Goal: Task Accomplishment & Management: Manage account settings

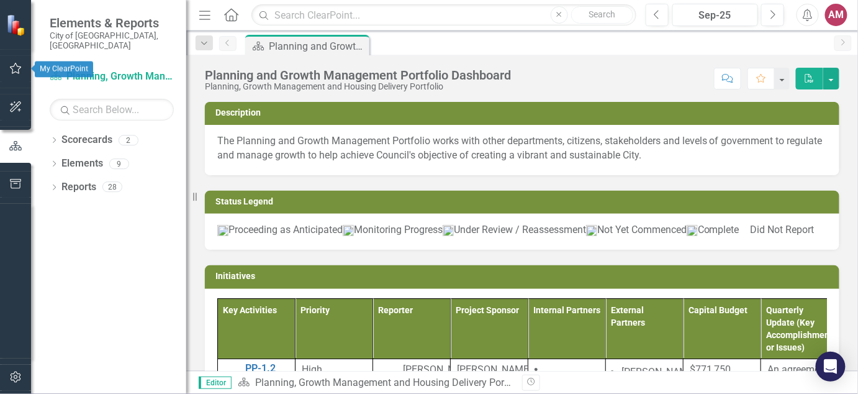
click at [16, 70] on icon "button" at bounding box center [15, 68] width 13 height 10
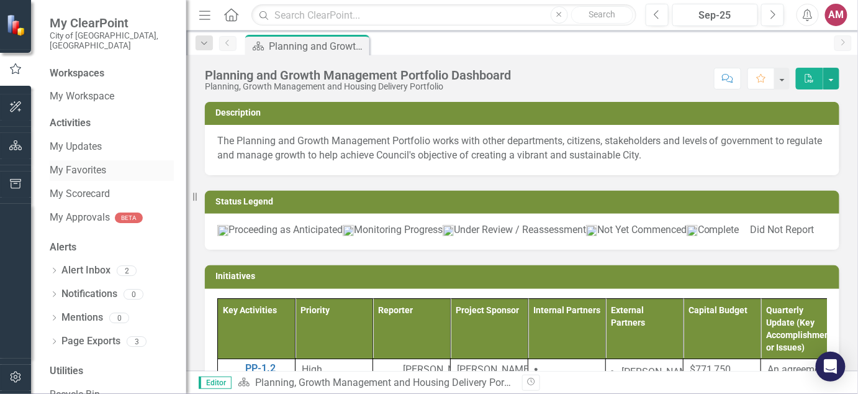
click at [78, 163] on link "My Favorites" at bounding box center [112, 170] width 124 height 14
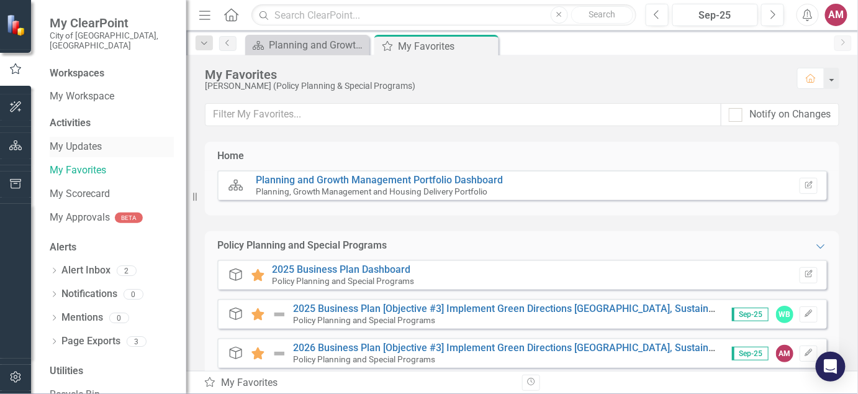
click at [82, 140] on link "My Updates" at bounding box center [112, 147] width 124 height 14
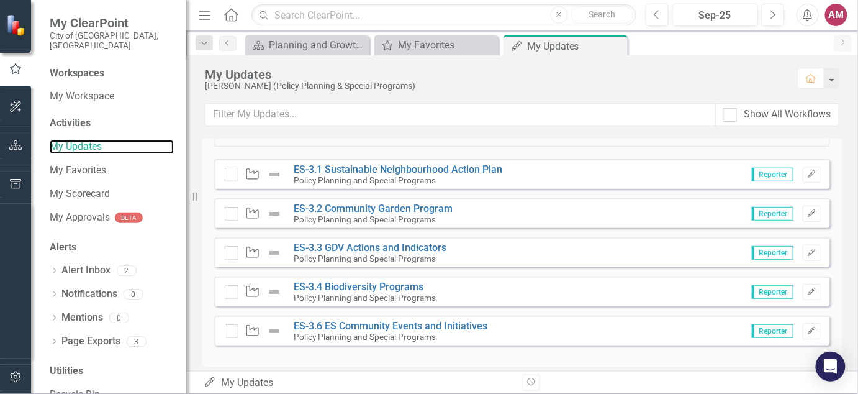
scroll to position [161, 0]
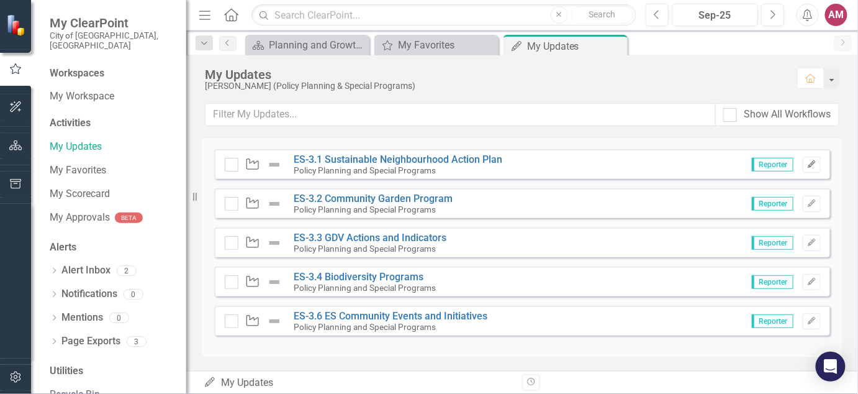
click at [807, 162] on icon "Edit" at bounding box center [811, 164] width 9 height 7
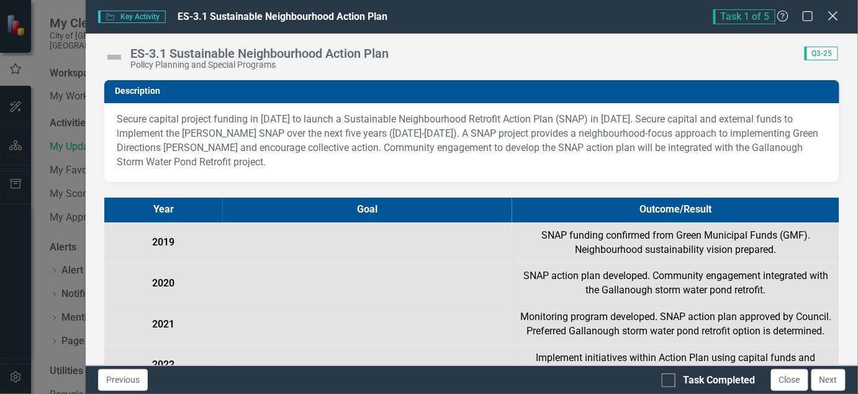
click at [830, 11] on icon "Close" at bounding box center [833, 16] width 16 height 12
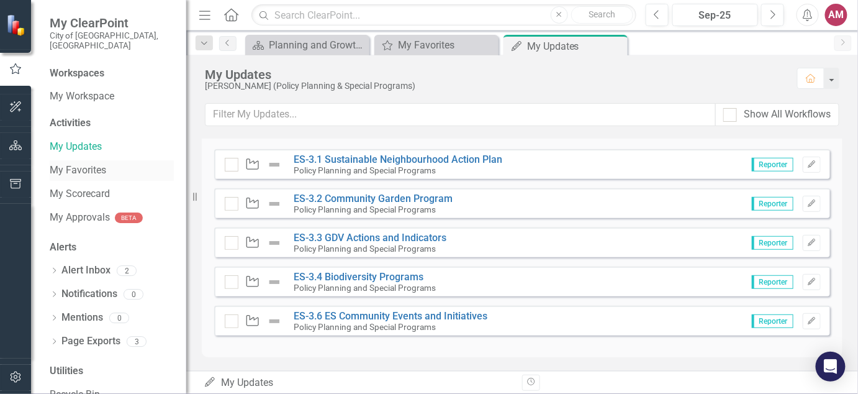
click at [99, 163] on link "My Favorites" at bounding box center [112, 170] width 124 height 14
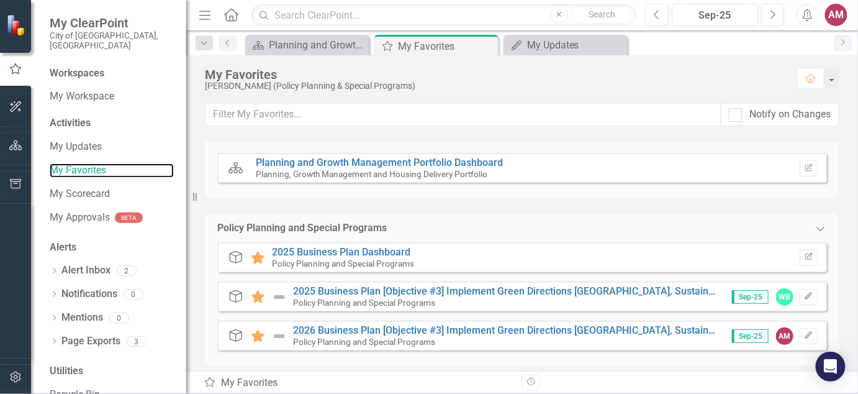
scroll to position [26, 0]
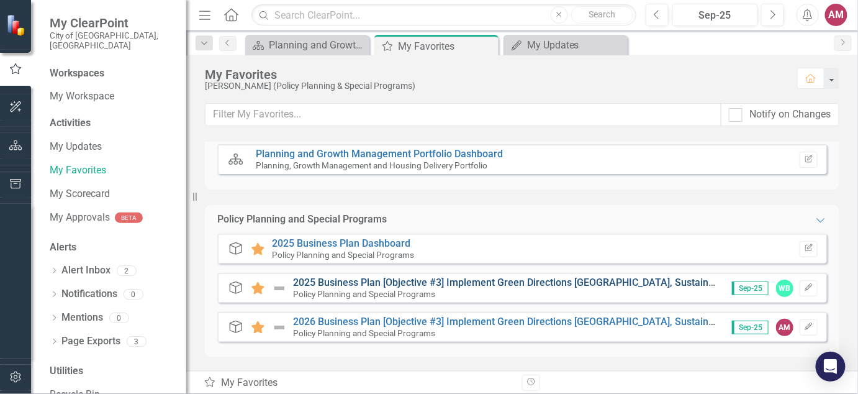
click at [546, 278] on link "2025 Business Plan [Objective #3] Implement Green Directions [GEOGRAPHIC_DATA],…" at bounding box center [640, 282] width 695 height 12
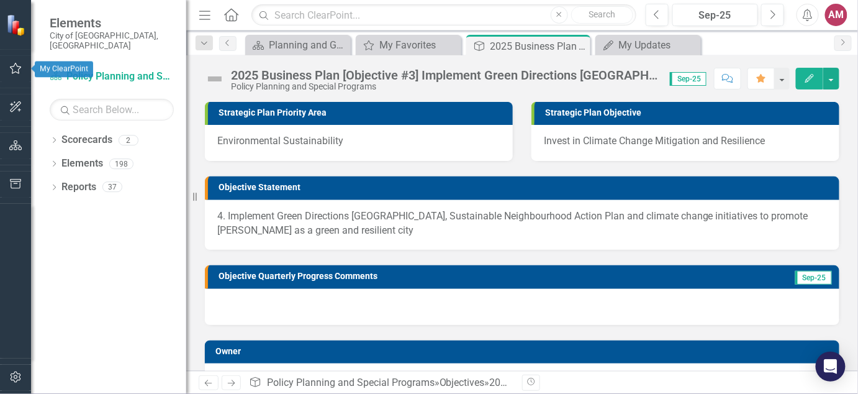
click at [12, 73] on icon "button" at bounding box center [16, 68] width 12 height 11
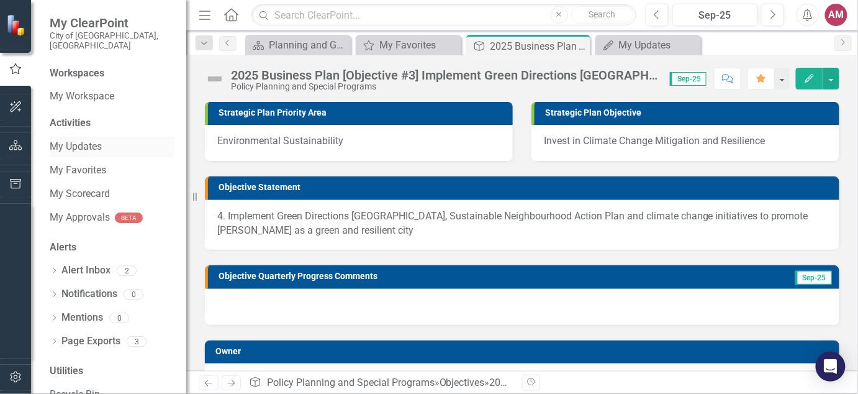
click at [81, 140] on link "My Updates" at bounding box center [112, 147] width 124 height 14
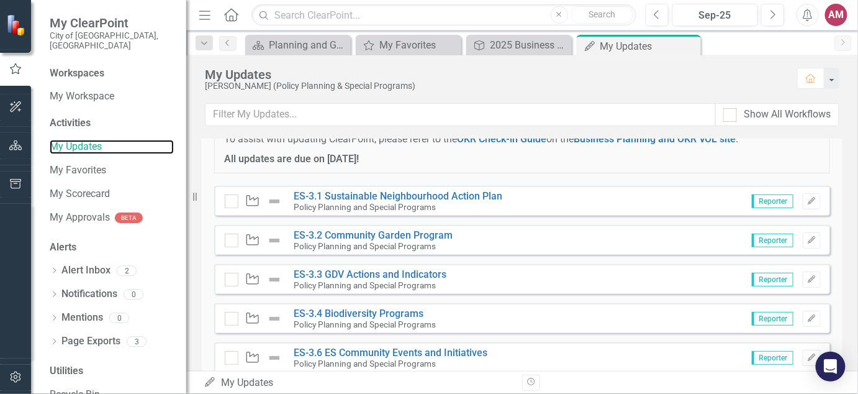
scroll to position [155, 0]
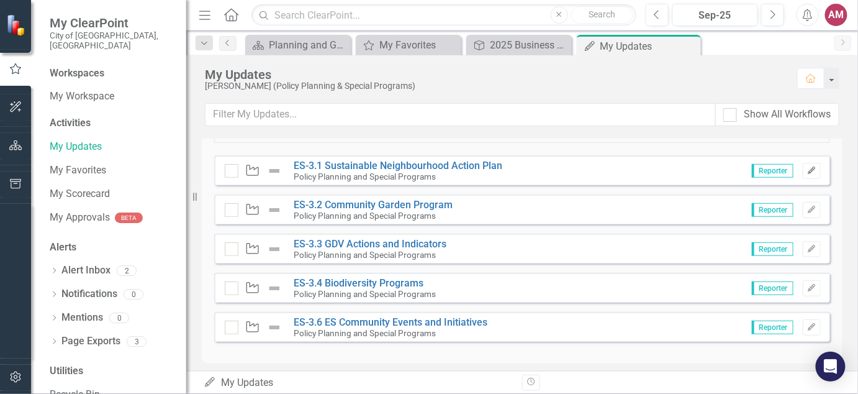
click at [807, 168] on icon "Edit" at bounding box center [811, 170] width 9 height 7
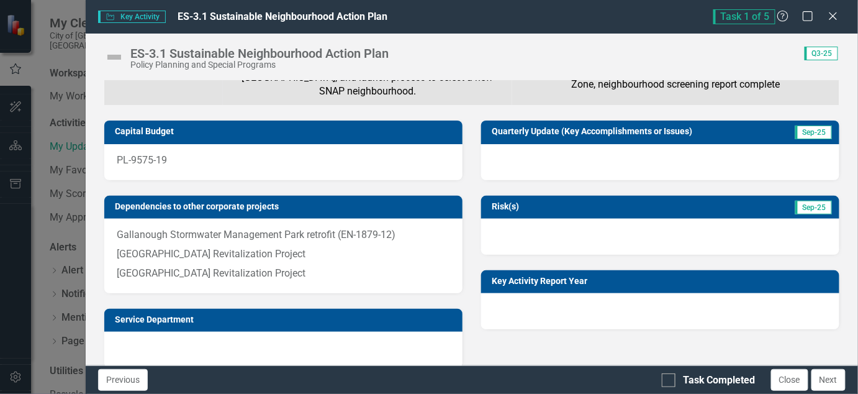
scroll to position [466, 0]
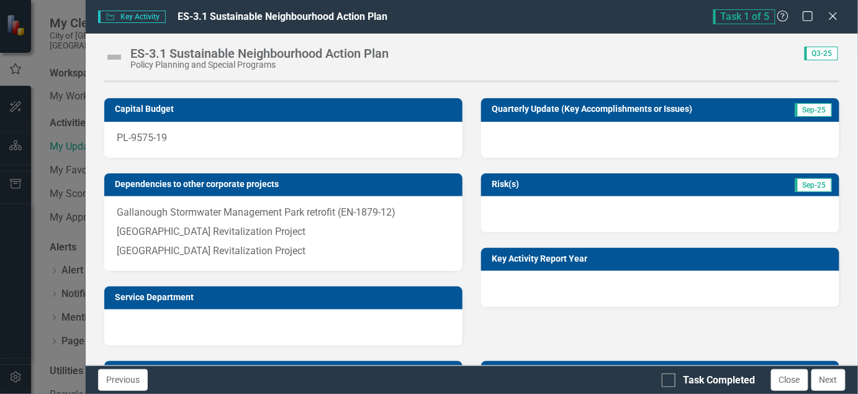
click at [786, 155] on div at bounding box center [660, 140] width 358 height 36
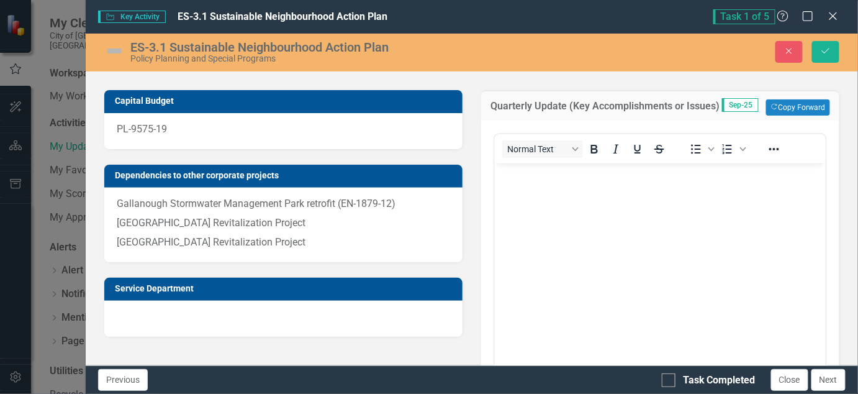
scroll to position [478, 0]
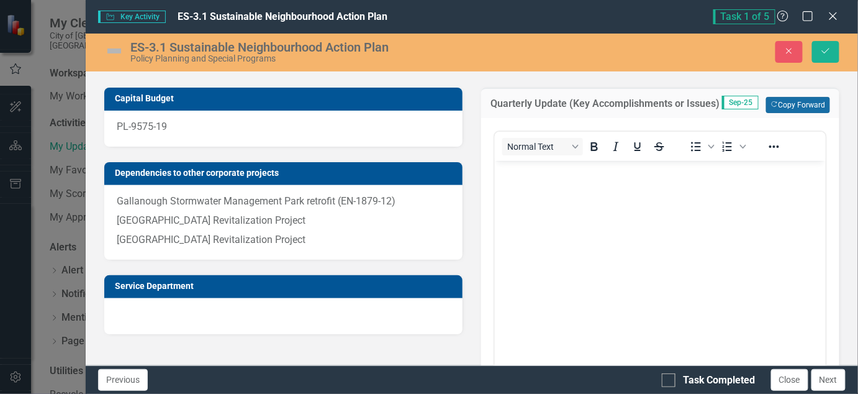
click at [785, 113] on button "Copy Forward Copy Forward" at bounding box center [798, 105] width 64 height 16
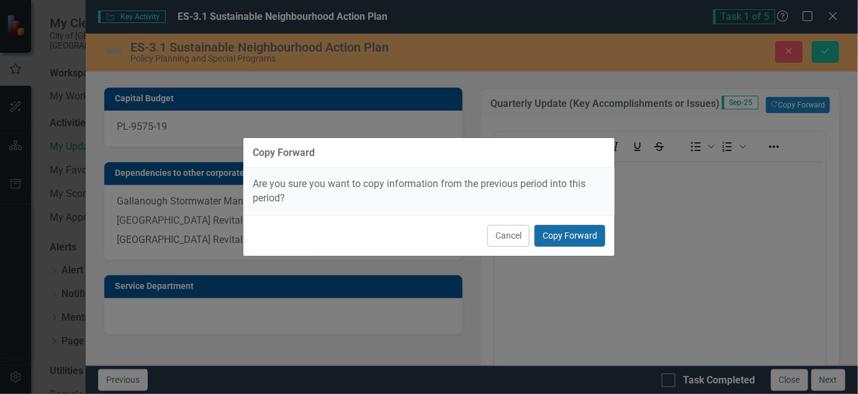
click at [578, 237] on button "Copy Forward" at bounding box center [570, 236] width 71 height 22
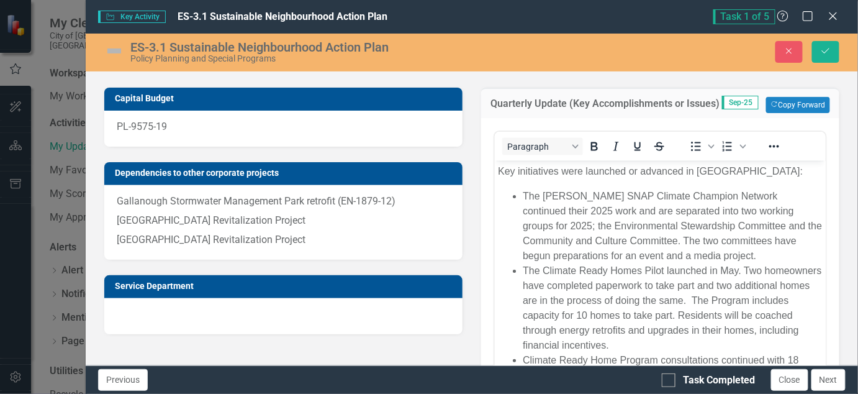
click at [707, 168] on p "Key initiatives were launched or advanced in [GEOGRAPHIC_DATA]:" at bounding box center [659, 170] width 325 height 15
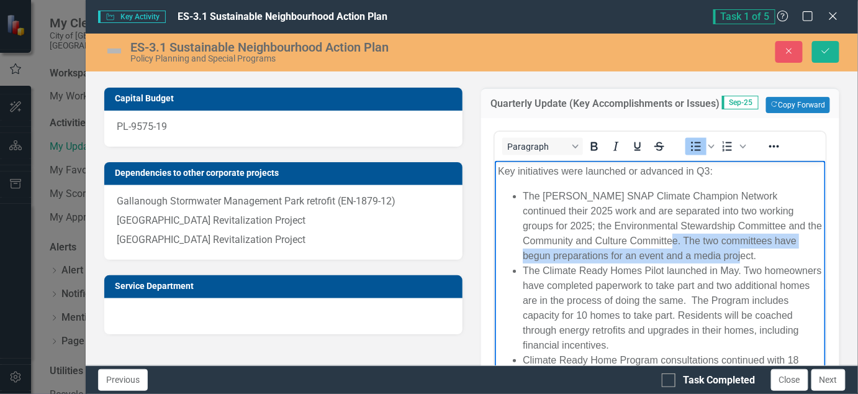
drag, startPoint x: 737, startPoint y: 255, endPoint x: 633, endPoint y: 234, distance: 106.0
click at [633, 234] on li "The [PERSON_NAME] SNAP Climate Champion Network continued their 2025 work and a…" at bounding box center [672, 225] width 300 height 75
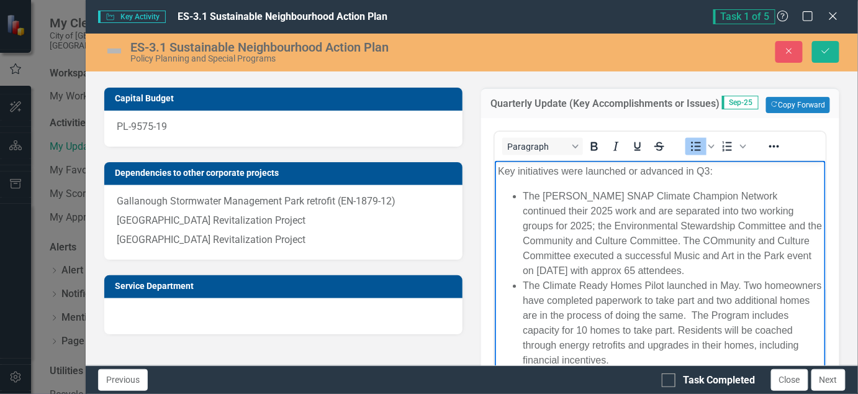
click at [652, 269] on li "The [PERSON_NAME] SNAP Climate Champion Network continued their 2025 work and a…" at bounding box center [672, 232] width 300 height 89
click at [683, 270] on li "The [PERSON_NAME] SNAP Climate Champion Network continued their 2025 work and a…" at bounding box center [672, 232] width 300 height 89
click at [592, 271] on li "The [PERSON_NAME] SNAP Climate Champion Network continued their 2025 work and a…" at bounding box center [672, 232] width 300 height 89
click at [673, 268] on li "The [PERSON_NAME] SNAP Climate Champion Network continued their 2025 work and a…" at bounding box center [672, 232] width 300 height 89
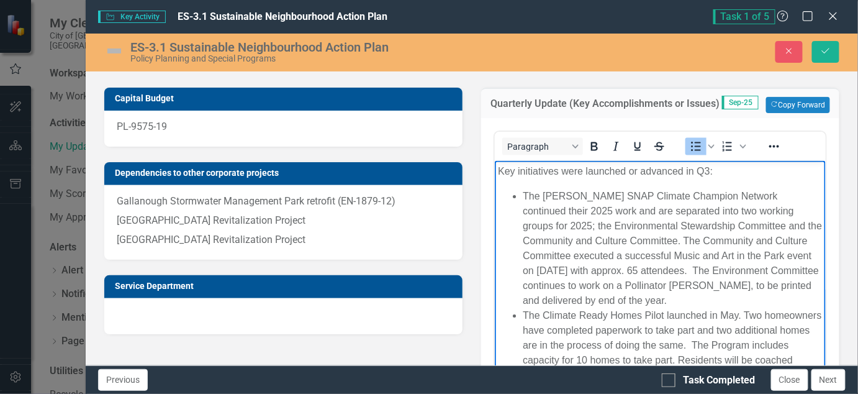
scroll to position [77, 0]
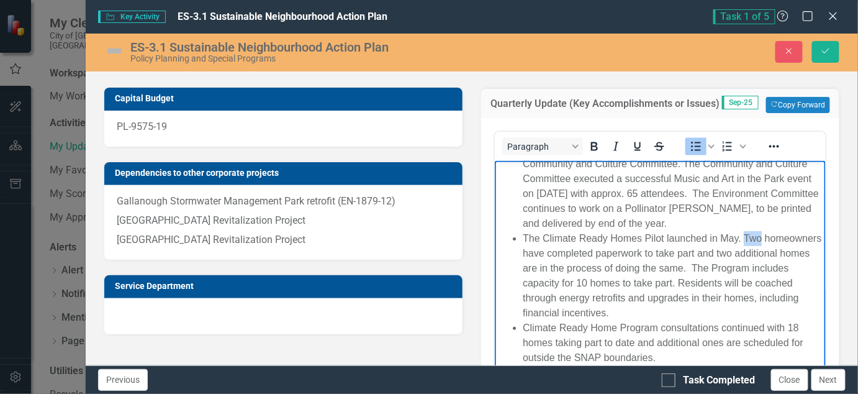
drag, startPoint x: 763, startPoint y: 236, endPoint x: 743, endPoint y: 238, distance: 20.0
click at [743, 238] on li "The Climate Ready Homes Pilot launched in May. Two homeowners have completed pa…" at bounding box center [672, 274] width 300 height 89
drag, startPoint x: 791, startPoint y: 250, endPoint x: 777, endPoint y: 251, distance: 13.7
click at [777, 251] on li "The Climate Ready Homes Pilot launched in May. Three homeowners have completed …" at bounding box center [672, 274] width 300 height 89
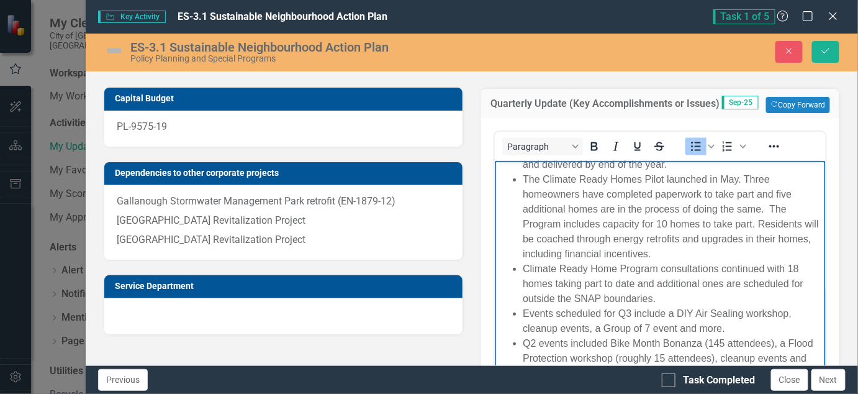
scroll to position [155, 0]
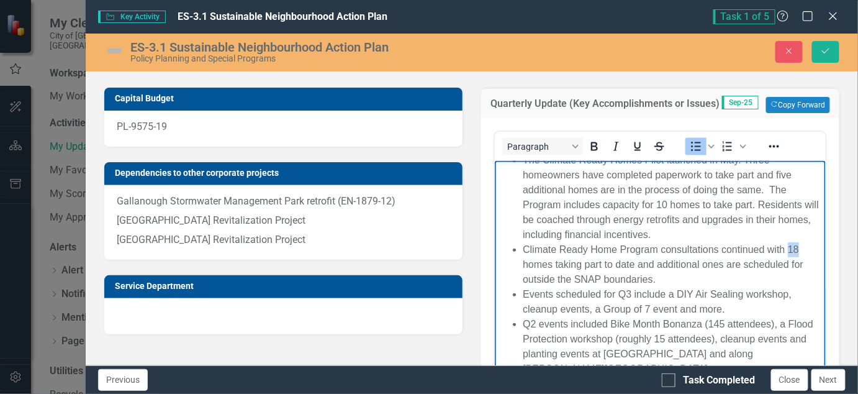
drag, startPoint x: 802, startPoint y: 248, endPoint x: 788, endPoint y: 250, distance: 14.5
click at [788, 250] on li "Climate Ready Home Program consultations continued with 18 homes taking part to…" at bounding box center [672, 264] width 300 height 45
click at [743, 264] on li "Climate Ready Home Program consultations continued with 26 homes taking part to…" at bounding box center [672, 264] width 300 height 45
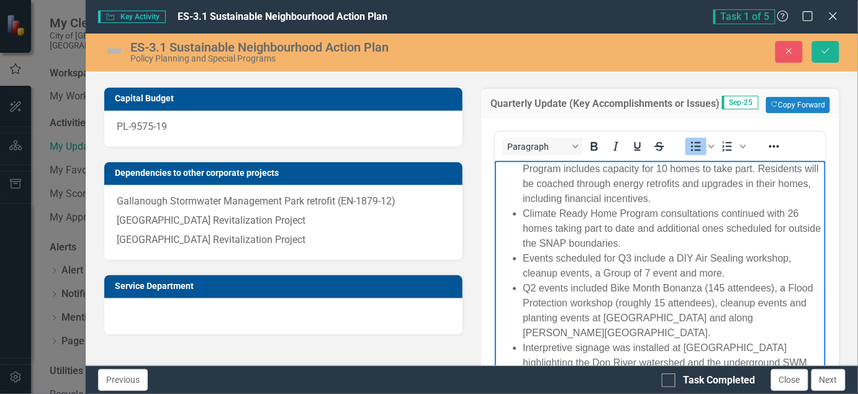
scroll to position [211, 0]
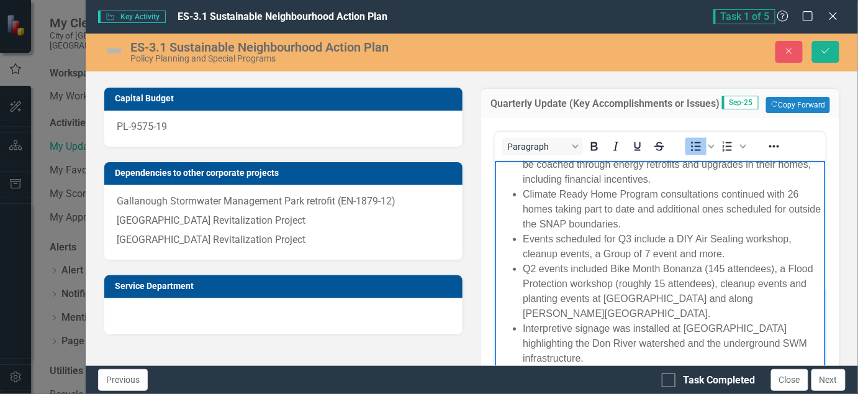
click at [535, 268] on li "Q2 events included Bike Month Bonanza (145 attendees), a Flood Protection works…" at bounding box center [672, 291] width 300 height 60
drag, startPoint x: 614, startPoint y: 266, endPoint x: 701, endPoint y: 265, distance: 86.9
click at [701, 265] on li "Q3 events included Bike Month Bonanza (145 attendees), a Flood Protection works…" at bounding box center [672, 291] width 300 height 60
drag, startPoint x: 735, startPoint y: 253, endPoint x: 519, endPoint y: 243, distance: 215.8
click at [519, 243] on ul "The [PERSON_NAME] SNAP Climate Champion Network continued their 2025 work and a…" at bounding box center [659, 172] width 325 height 388
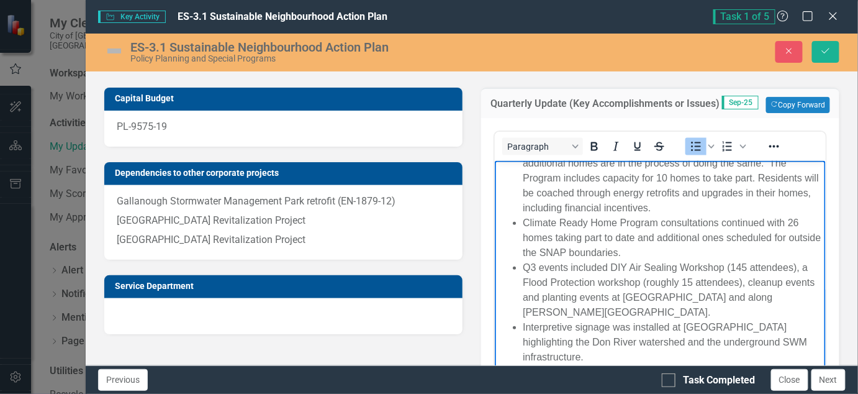
scroll to position [181, 0]
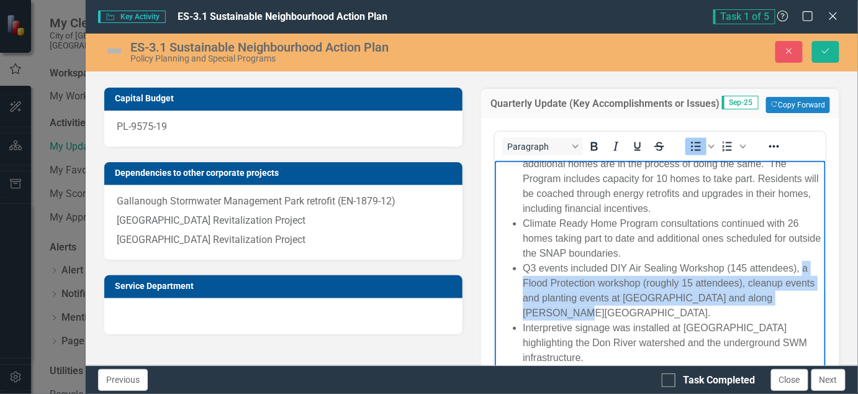
drag, startPoint x: 563, startPoint y: 306, endPoint x: 519, endPoint y: 283, distance: 50.6
click at [519, 283] on ul "The [PERSON_NAME] SNAP Climate Champion Network continued their 2025 work and a…" at bounding box center [659, 186] width 325 height 358
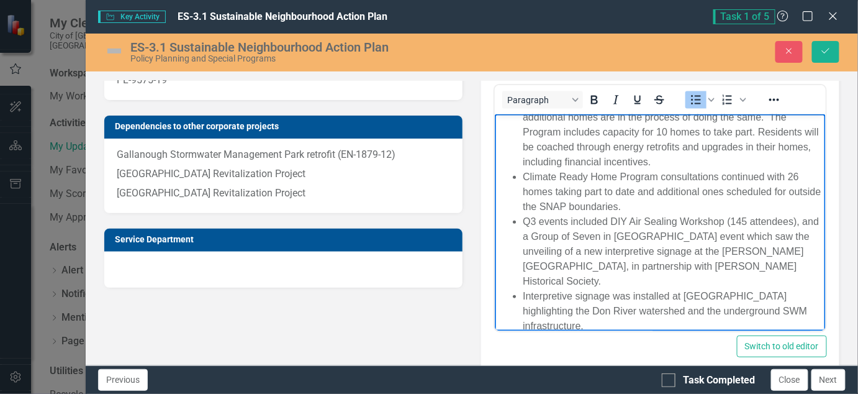
scroll to position [555, 0]
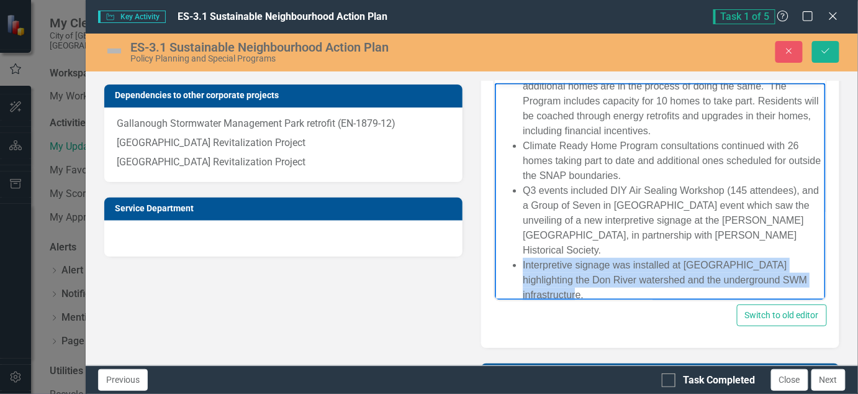
drag, startPoint x: 616, startPoint y: 279, endPoint x: 517, endPoint y: 249, distance: 103.9
click at [517, 249] on ul "The [PERSON_NAME] SNAP Climate Champion Network continued their 2025 work and a…" at bounding box center [659, 115] width 325 height 373
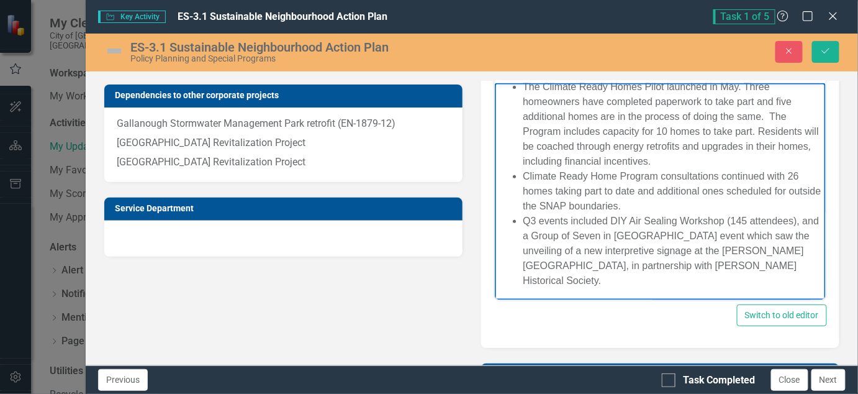
scroll to position [136, 0]
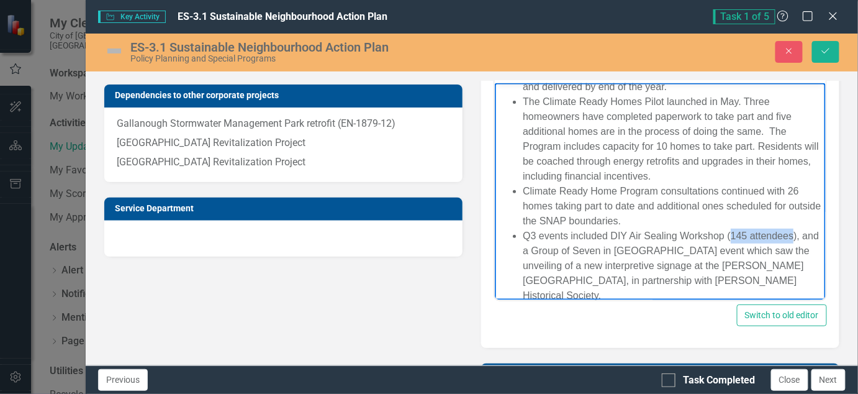
drag, startPoint x: 794, startPoint y: 233, endPoint x: 730, endPoint y: 237, distance: 63.5
click at [730, 237] on li "Q3 events included DIY Air Sealing Workshop (145 attendees), and a Group of Sev…" at bounding box center [672, 265] width 300 height 75
click at [650, 266] on li "Q3 events included DIY Air Sealing Workshop (15 attendees), and a Group of Seve…" at bounding box center [672, 265] width 300 height 75
click at [824, 52] on icon "Save" at bounding box center [825, 51] width 11 height 9
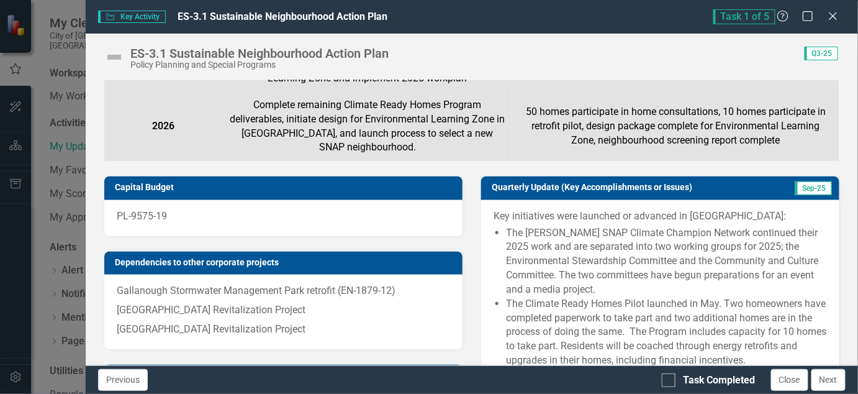
scroll to position [466, 0]
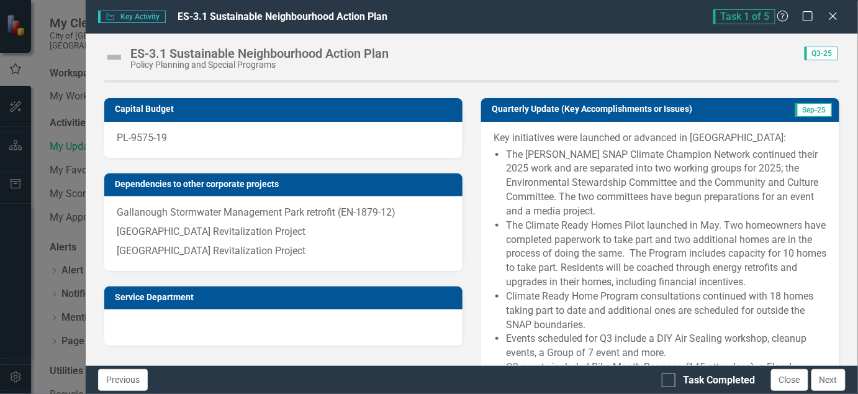
click at [613, 237] on li "The Climate Ready Homes Pilot launched in May. Two homeowners have completed pa…" at bounding box center [666, 254] width 321 height 71
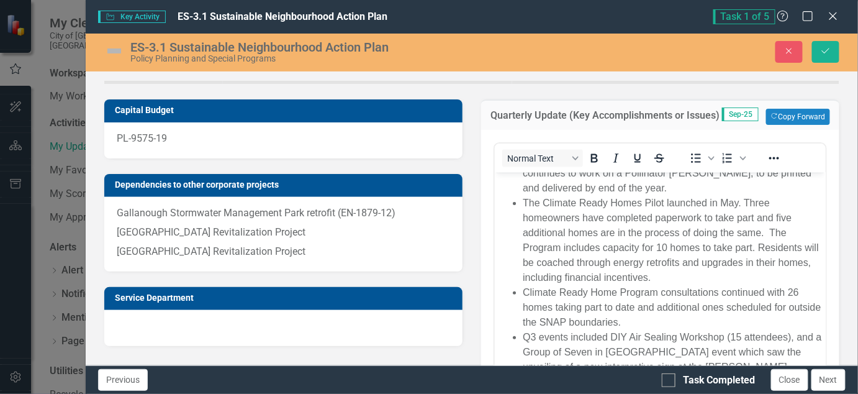
scroll to position [136, 0]
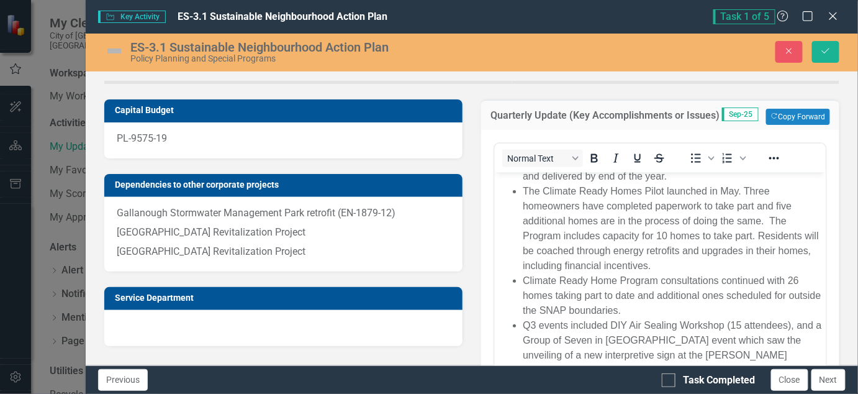
click at [740, 319] on li "Q3 events included DIY Air Sealing Workshop (15 attendees), and a Group of Seve…" at bounding box center [672, 354] width 300 height 75
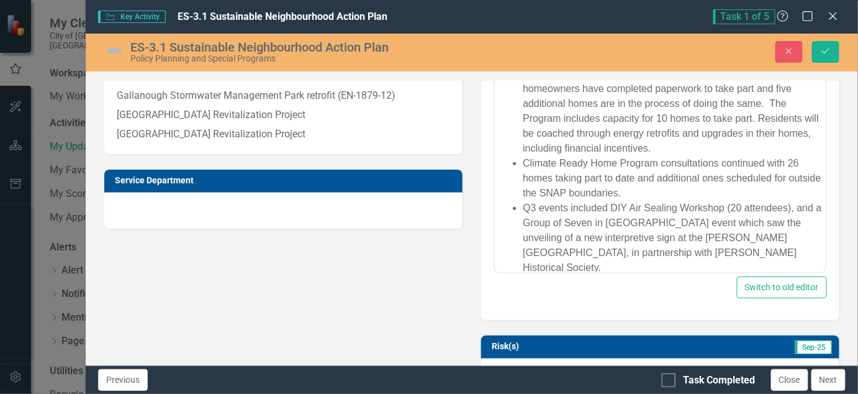
scroll to position [586, 0]
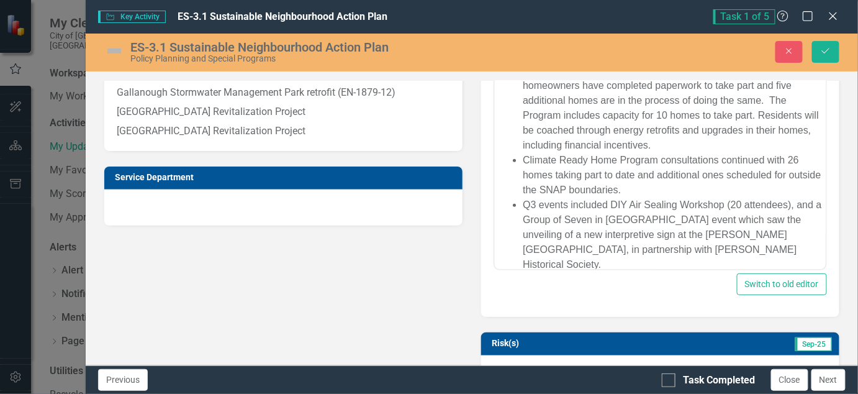
click at [699, 218] on li "Q3 events included DIY Air Sealing Workshop (20 attendees), and a Group of Seve…" at bounding box center [672, 234] width 300 height 75
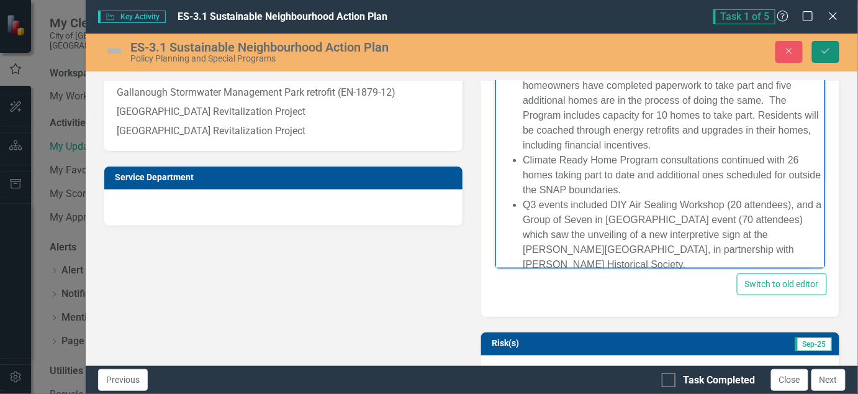
click at [838, 54] on button "Save" at bounding box center [825, 52] width 27 height 22
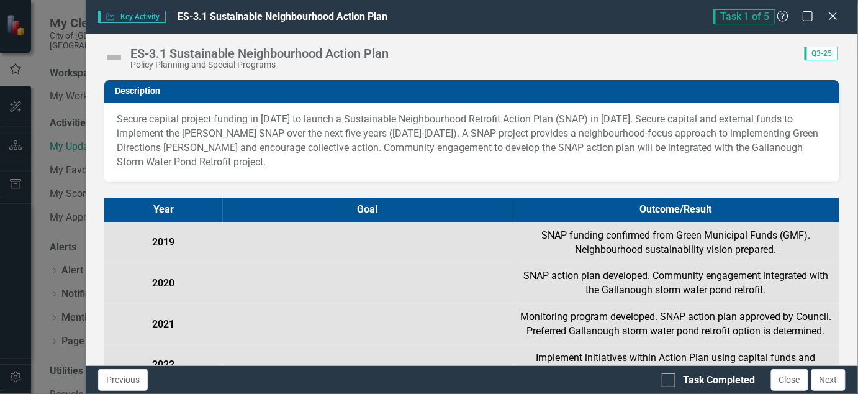
click at [107, 54] on img at bounding box center [114, 57] width 20 height 20
click at [114, 55] on img at bounding box center [114, 57] width 20 height 20
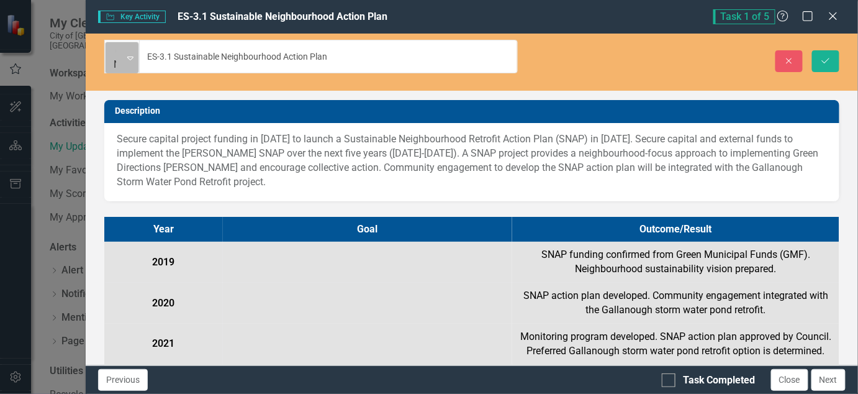
click at [134, 53] on icon "Expand" at bounding box center [130, 58] width 6 height 10
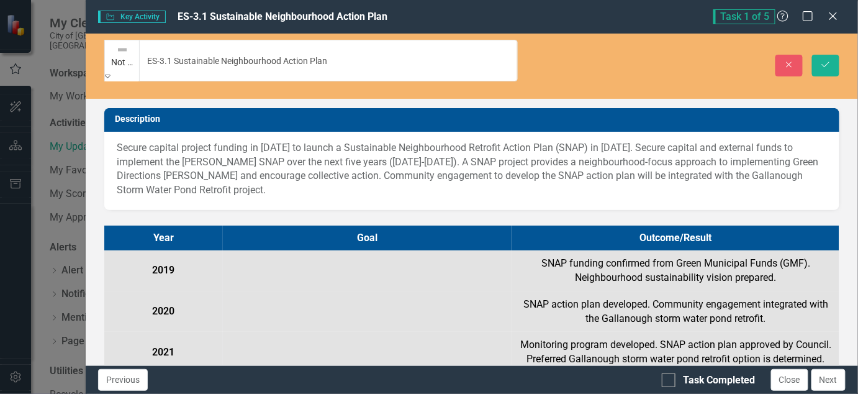
click at [828, 60] on icon "Save" at bounding box center [825, 64] width 11 height 9
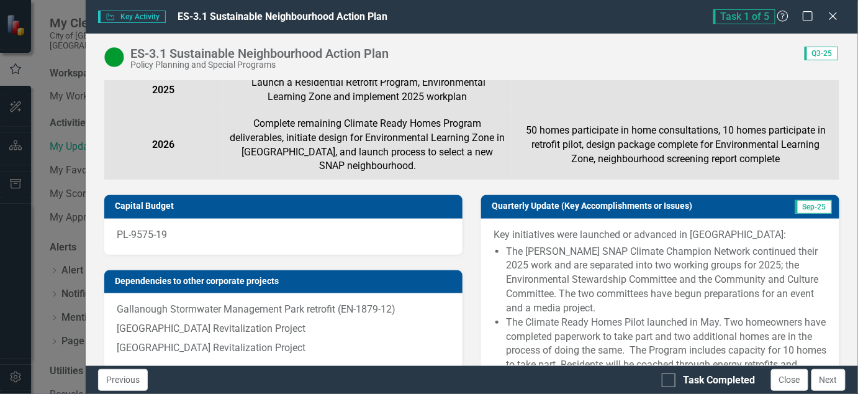
scroll to position [543, 0]
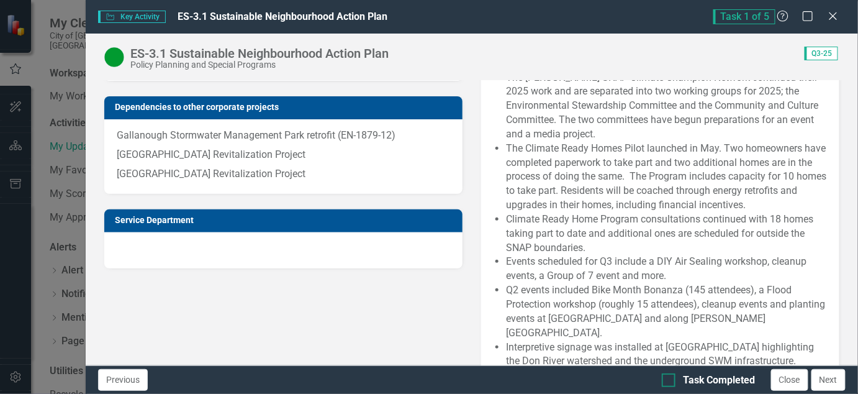
click at [670, 378] on input "Task Completed" at bounding box center [666, 377] width 8 height 8
checkbox input "true"
click at [831, 376] on button "Next" at bounding box center [829, 380] width 34 height 22
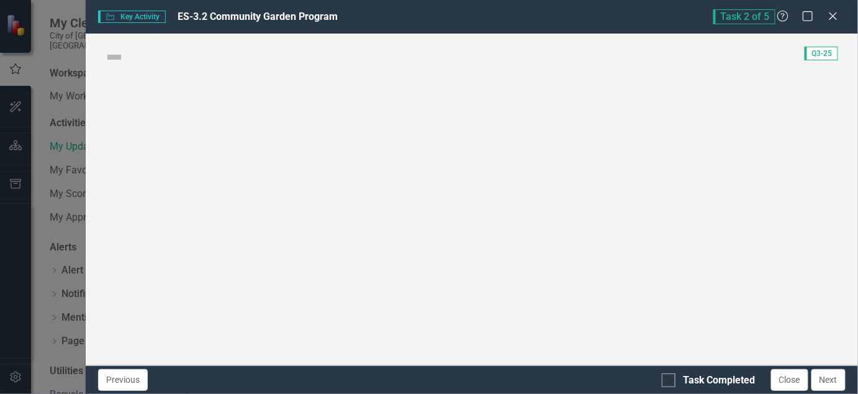
checkbox input "true"
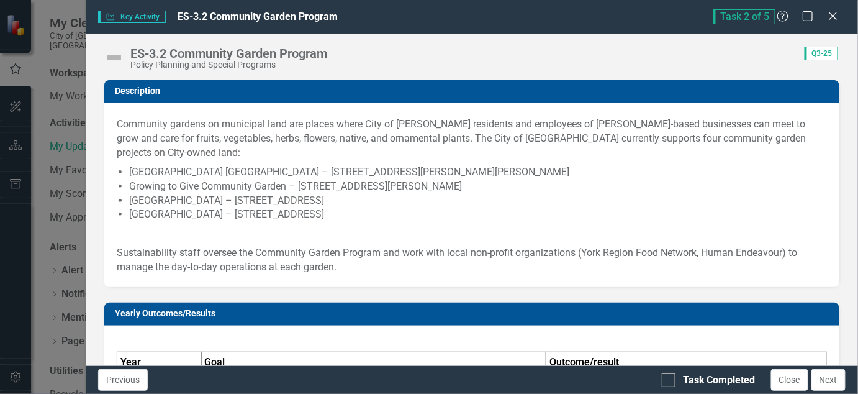
click at [111, 56] on img at bounding box center [114, 57] width 20 height 20
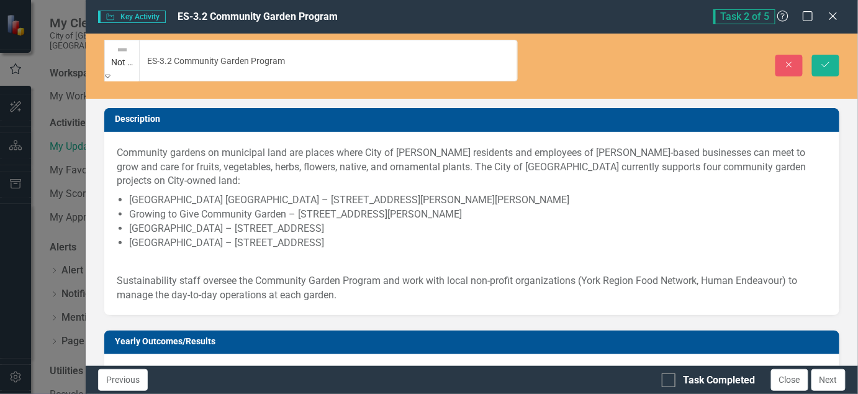
click at [111, 71] on icon "Expand" at bounding box center [108, 75] width 6 height 9
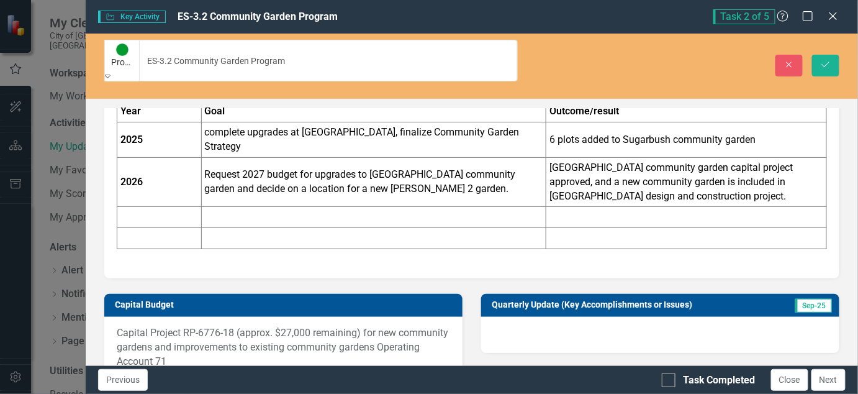
scroll to position [311, 0]
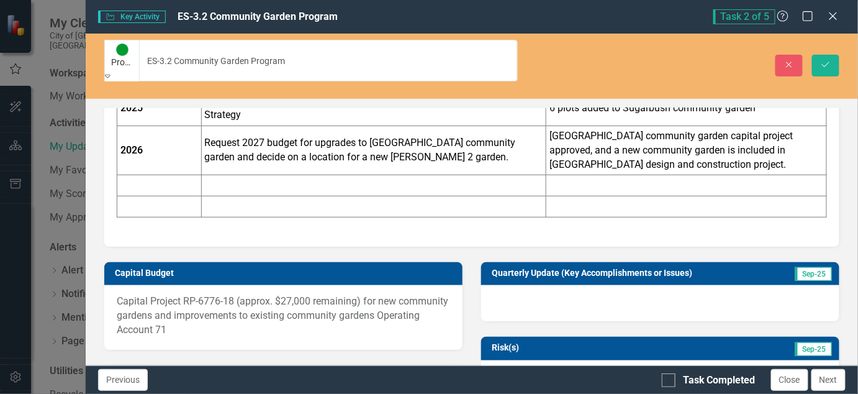
click at [666, 285] on div at bounding box center [660, 303] width 358 height 36
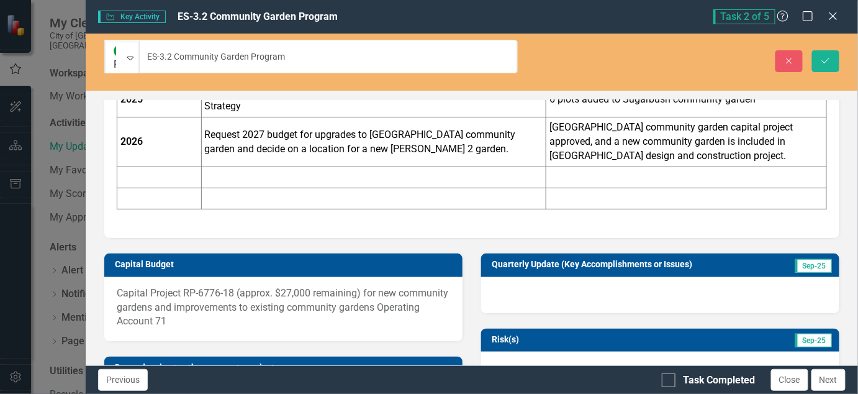
click at [666, 277] on div at bounding box center [660, 295] width 358 height 36
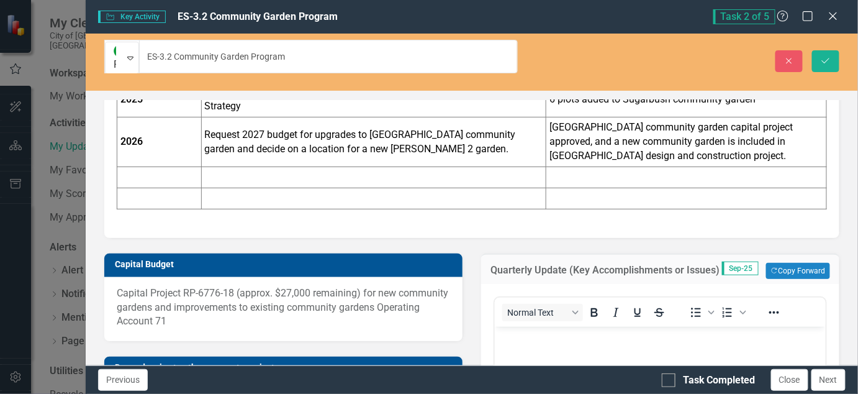
scroll to position [0, 0]
click at [787, 263] on button "Copy Forward Copy Forward" at bounding box center [798, 271] width 64 height 16
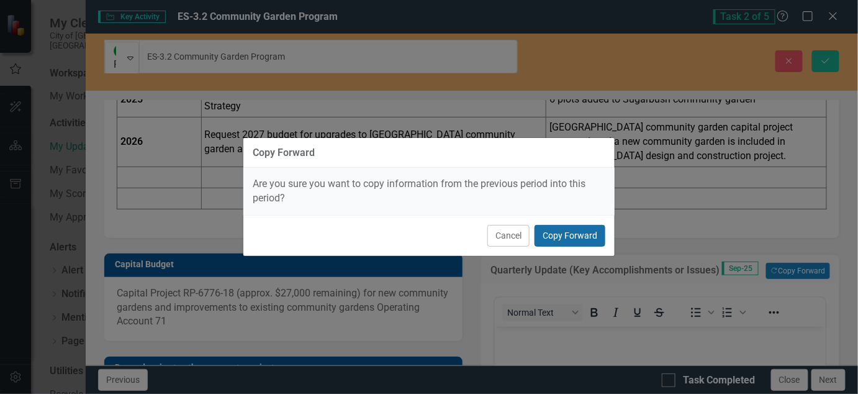
click at [569, 235] on button "Copy Forward" at bounding box center [570, 236] width 71 height 22
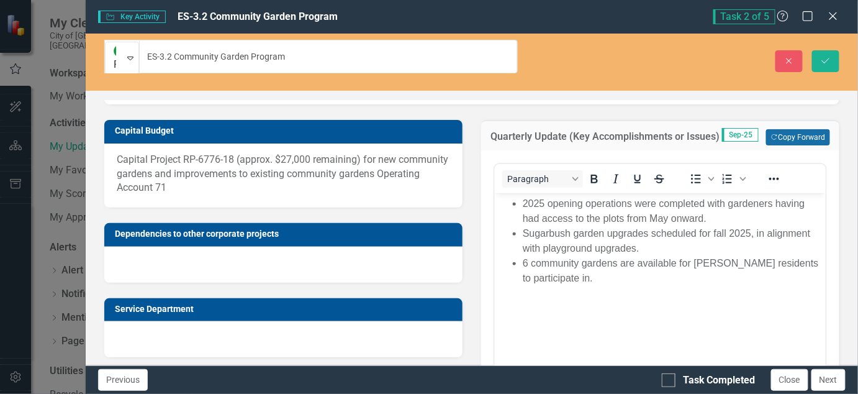
scroll to position [466, 0]
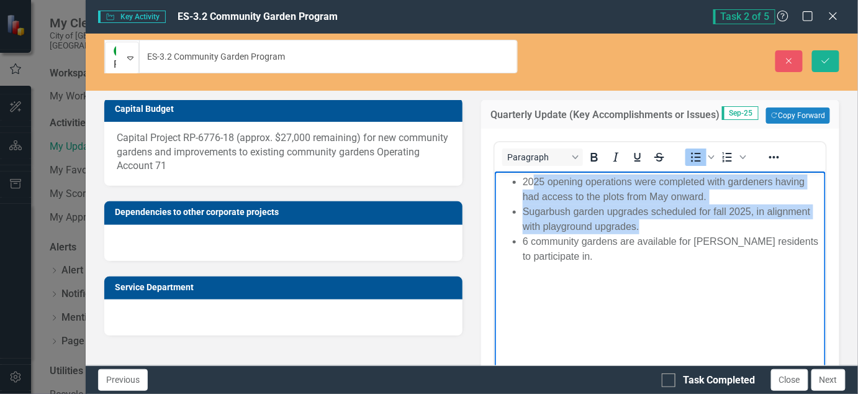
drag, startPoint x: 645, startPoint y: 225, endPoint x: 535, endPoint y: 179, distance: 118.6
click at [535, 179] on ul "2025 opening operations were completed with gardeners having had access to the …" at bounding box center [659, 219] width 325 height 89
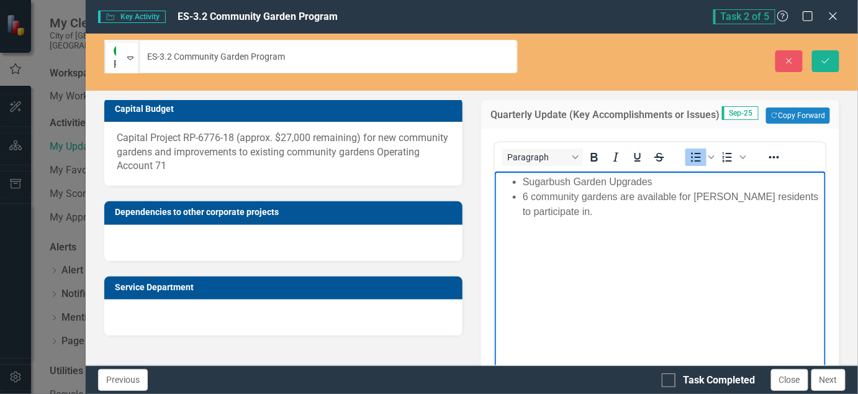
click at [669, 183] on li "Sugarbush Garden Upgrades" at bounding box center [672, 182] width 300 height 15
click at [804, 183] on li "Sugarbush Garden Upgrades scheduled to start on [DATE]" at bounding box center [672, 182] width 300 height 15
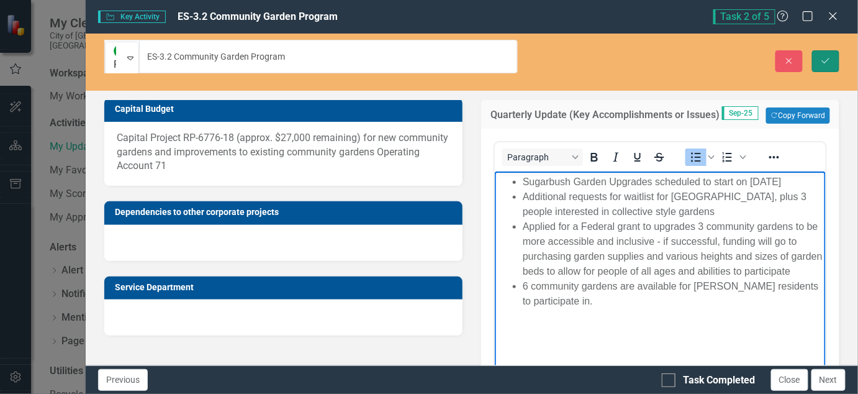
click at [827, 57] on icon "Save" at bounding box center [825, 61] width 11 height 9
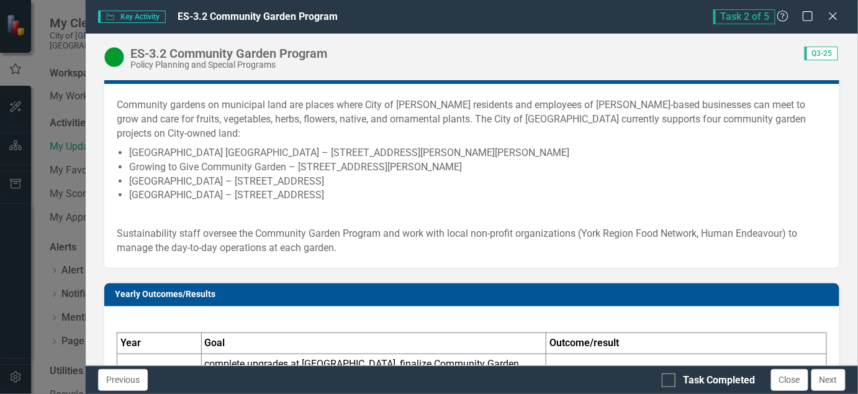
scroll to position [0, 0]
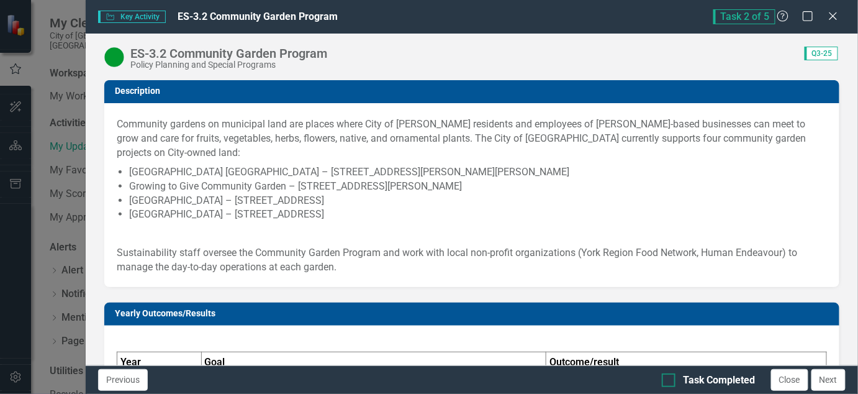
click at [679, 379] on div "Task Completed" at bounding box center [709, 380] width 94 height 14
click at [670, 379] on input "Task Completed" at bounding box center [666, 377] width 8 height 8
checkbox input "true"
click at [833, 381] on button "Next" at bounding box center [829, 380] width 34 height 22
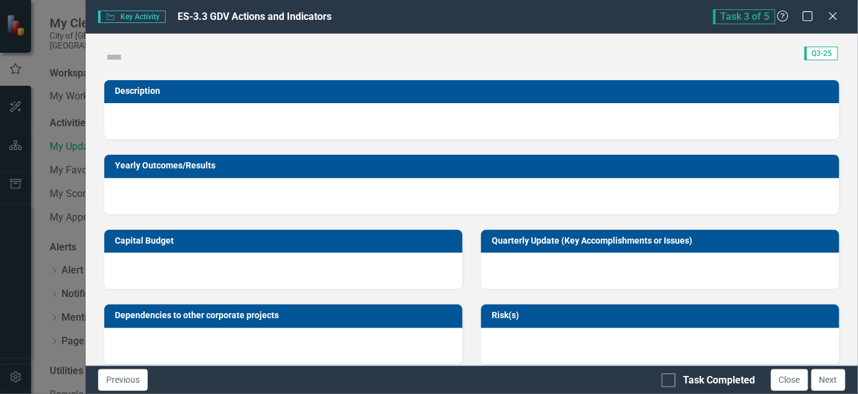
checkbox input "true"
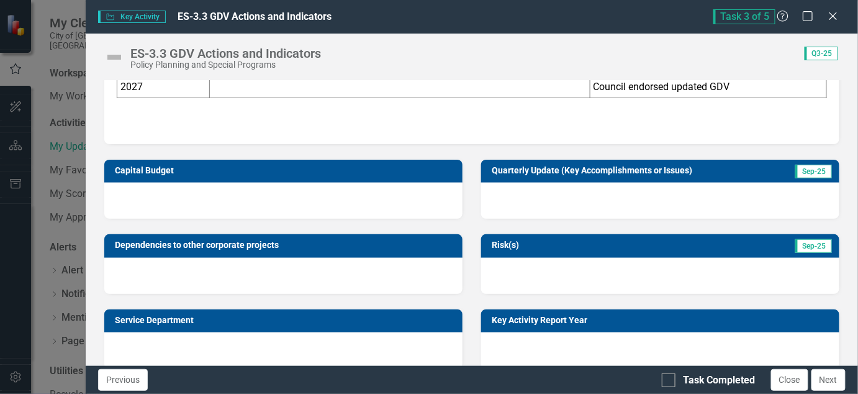
scroll to position [311, 0]
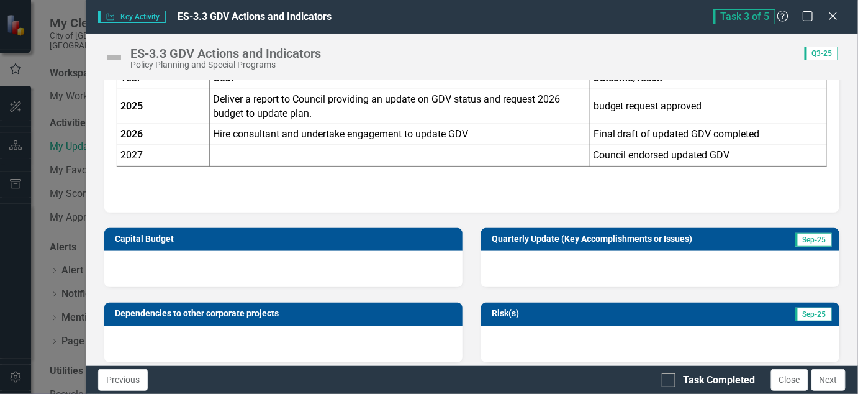
click at [627, 253] on div at bounding box center [660, 269] width 358 height 36
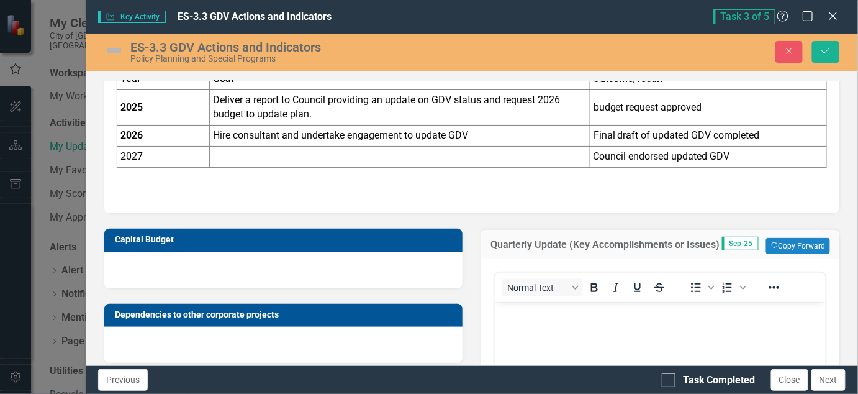
scroll to position [0, 0]
click at [779, 242] on icon "Copy Forward" at bounding box center [775, 245] width 8 height 7
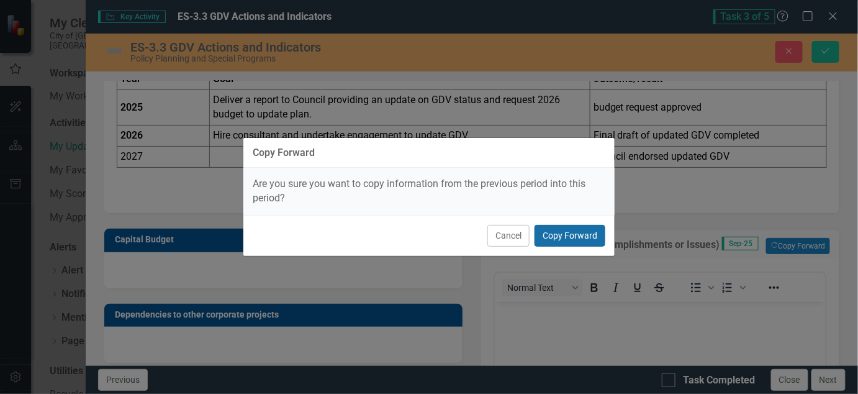
click at [587, 236] on button "Copy Forward" at bounding box center [570, 236] width 71 height 22
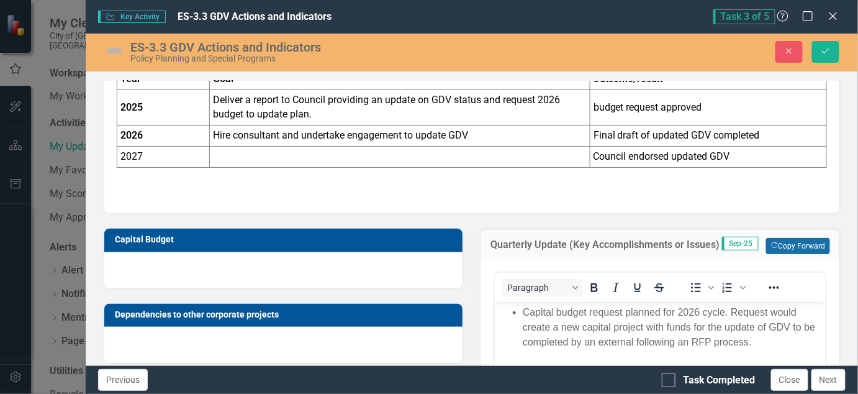
scroll to position [388, 0]
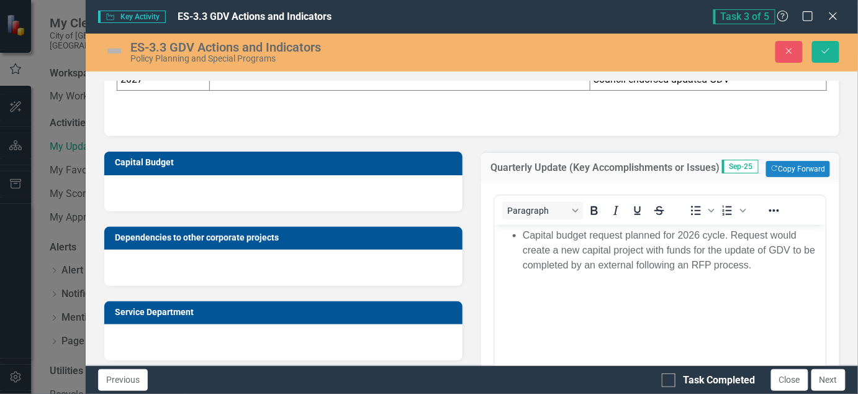
click at [765, 266] on li "Capital budget request planned for 2026 cycle. Request would create a new capit…" at bounding box center [672, 250] width 300 height 45
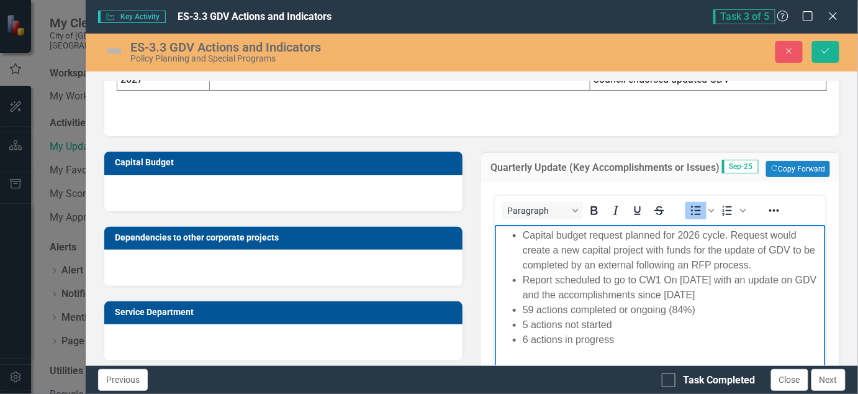
click at [116, 50] on img at bounding box center [114, 51] width 20 height 20
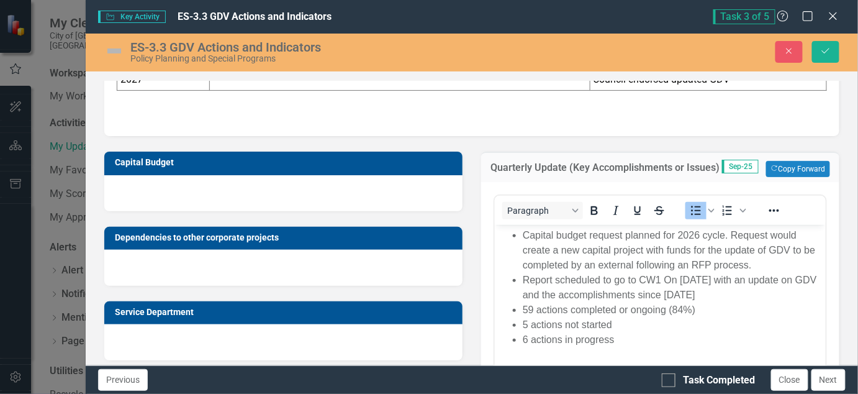
click at [116, 50] on img at bounding box center [114, 51] width 20 height 20
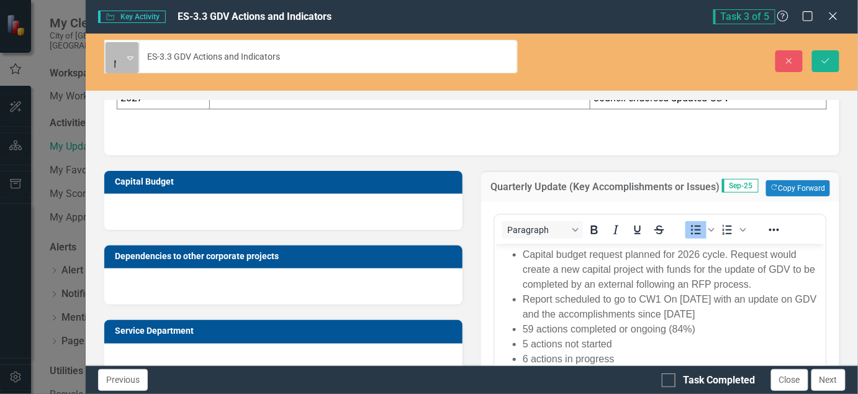
click at [132, 53] on icon "Expand" at bounding box center [130, 58] width 6 height 10
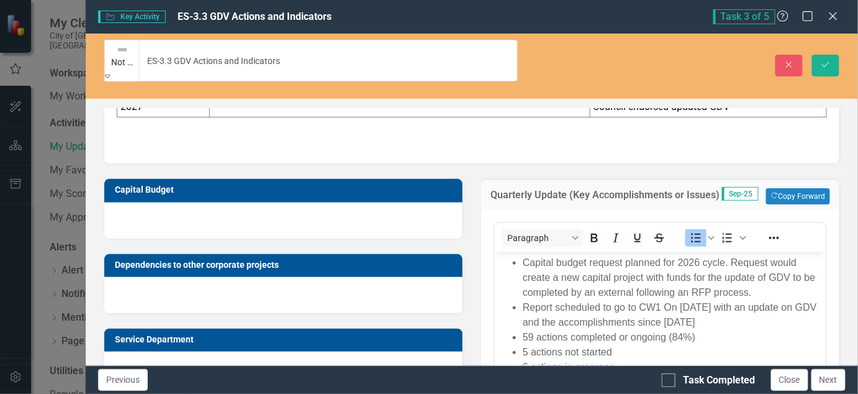
click at [822, 60] on icon "Save" at bounding box center [825, 64] width 11 height 9
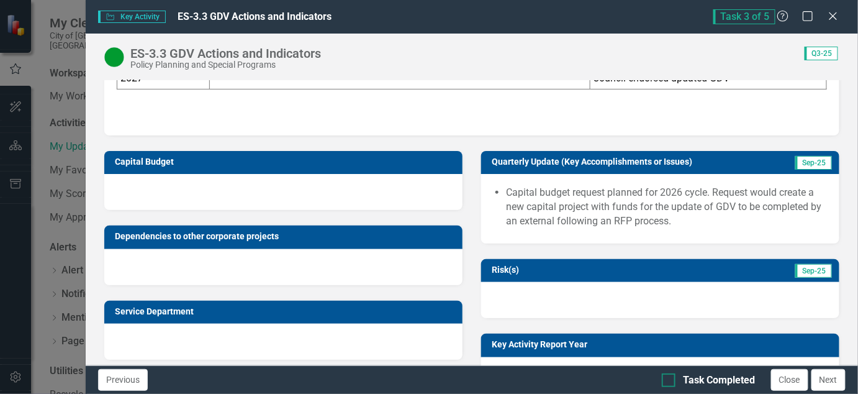
click at [676, 381] on div "Task Completed" at bounding box center [709, 380] width 94 height 14
click at [670, 381] on input "Task Completed" at bounding box center [666, 377] width 8 height 8
checkbox input "true"
click at [827, 377] on button "Next" at bounding box center [829, 380] width 34 height 22
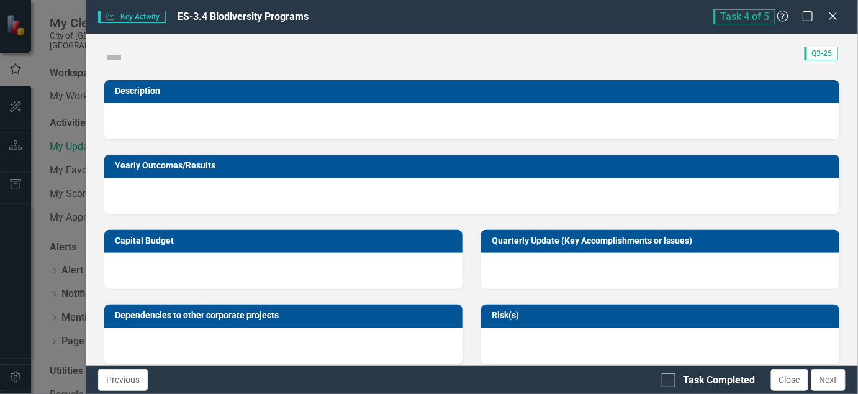
checkbox input "true"
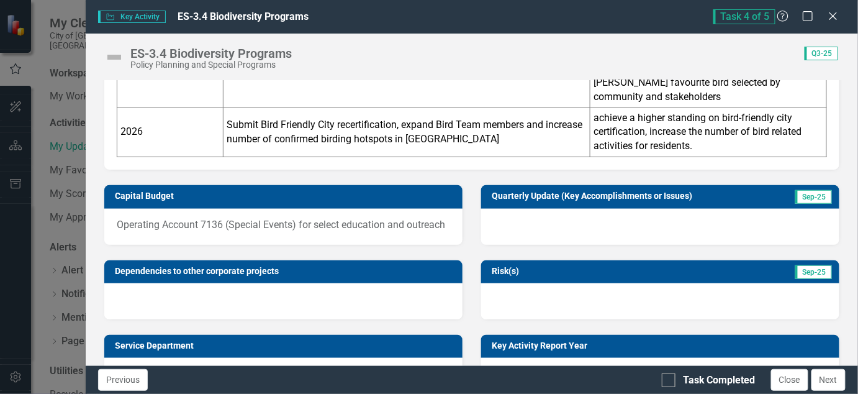
scroll to position [621, 0]
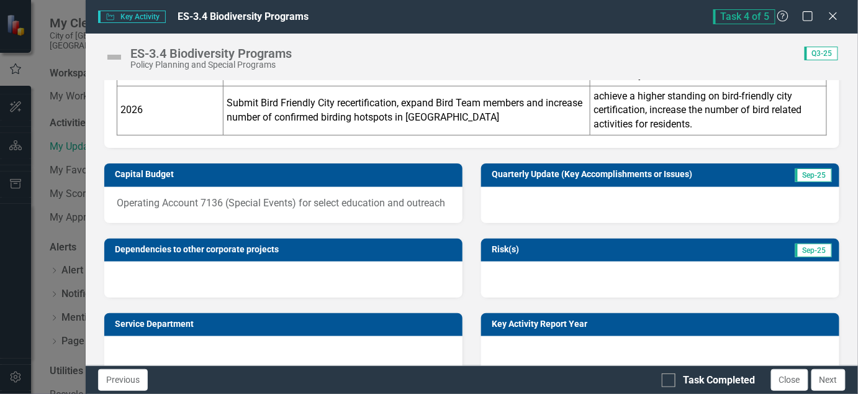
click at [587, 204] on div at bounding box center [660, 205] width 358 height 36
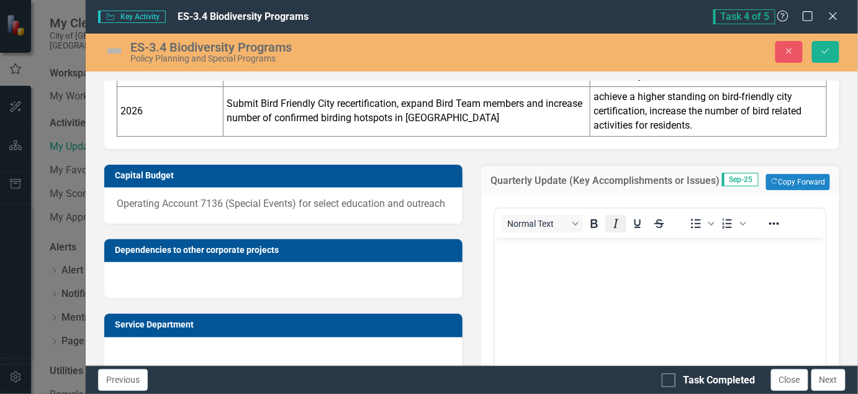
scroll to position [0, 0]
click at [784, 190] on button "Copy Forward Copy Forward" at bounding box center [798, 182] width 64 height 16
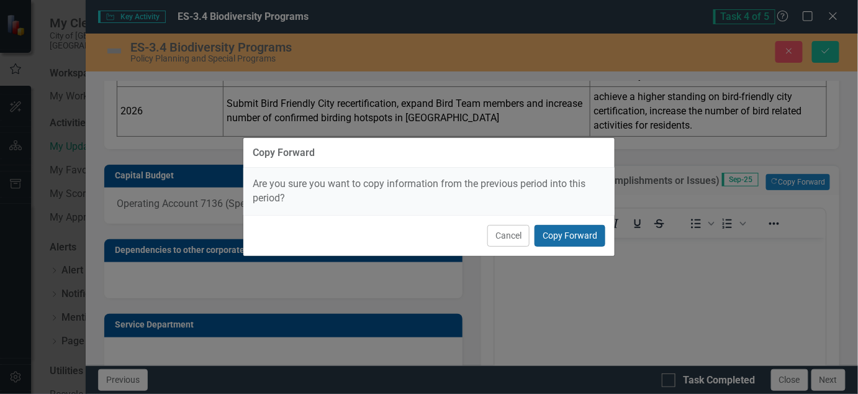
click at [583, 225] on button "Copy Forward" at bounding box center [570, 236] width 71 height 22
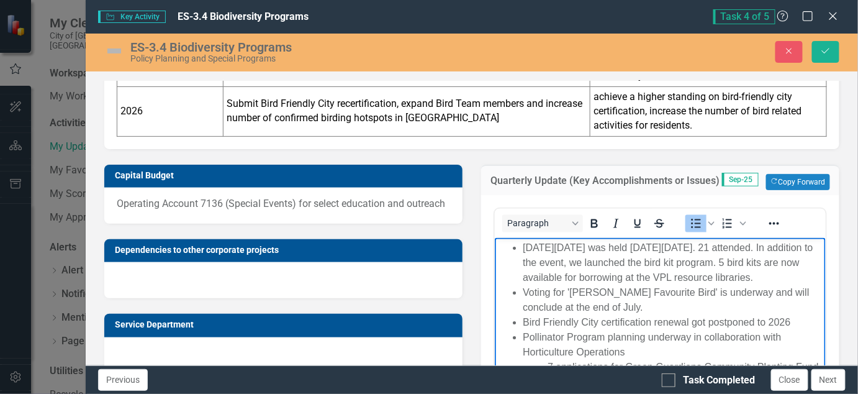
drag, startPoint x: 610, startPoint y: 292, endPoint x: 516, endPoint y: 246, distance: 105.0
click at [522, 246] on li "[DATE][DATE] was held [DATE][DATE]. 21 attended. In addition to the event, we l…" at bounding box center [672, 262] width 300 height 45
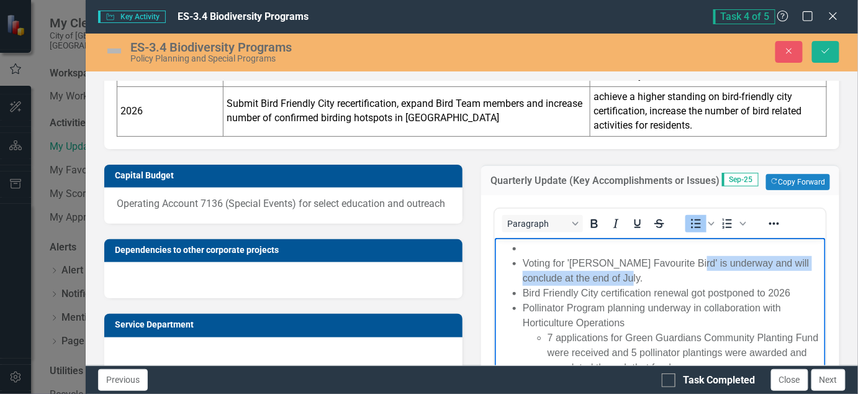
drag, startPoint x: 684, startPoint y: 260, endPoint x: 699, endPoint y: 271, distance: 19.0
click at [699, 271] on li "Voting for '[PERSON_NAME] Favourite Bird' is underway and will conclude at the …" at bounding box center [672, 270] width 300 height 30
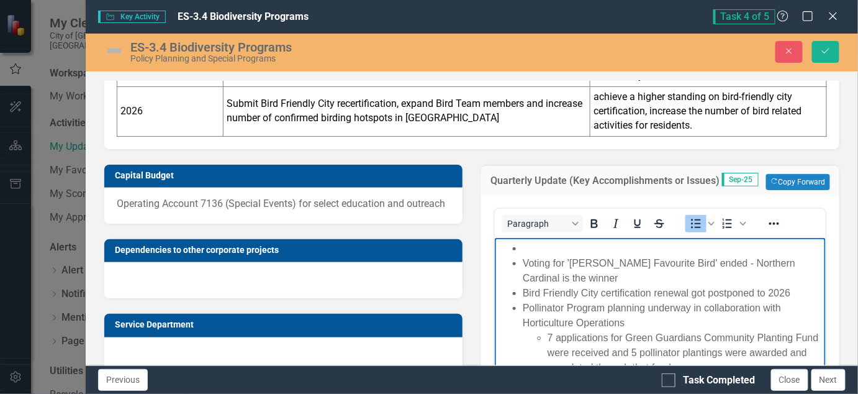
click at [676, 247] on li "Rich Text Area. Press ALT-0 for help." at bounding box center [672, 247] width 300 height 15
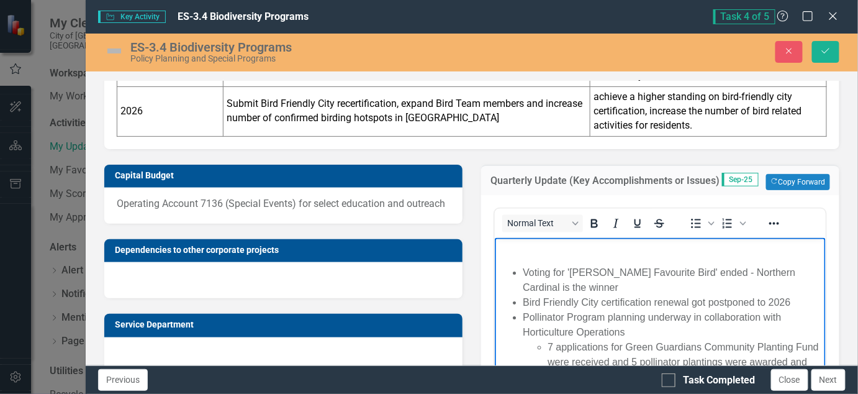
click at [527, 256] on body "Voting for '[PERSON_NAME] Favourite Bird' ended - Northern Cardinal is the winn…" at bounding box center [659, 347] width 331 height 220
click at [512, 258] on body "Voting for '[PERSON_NAME] Favourite Bird' ended - Northern Cardinal is the winn…" at bounding box center [659, 347] width 331 height 220
click at [522, 250] on p "Rich Text Area. Press ALT-0 for help." at bounding box center [659, 247] width 325 height 15
drag, startPoint x: 797, startPoint y: 299, endPoint x: 653, endPoint y: 297, distance: 143.5
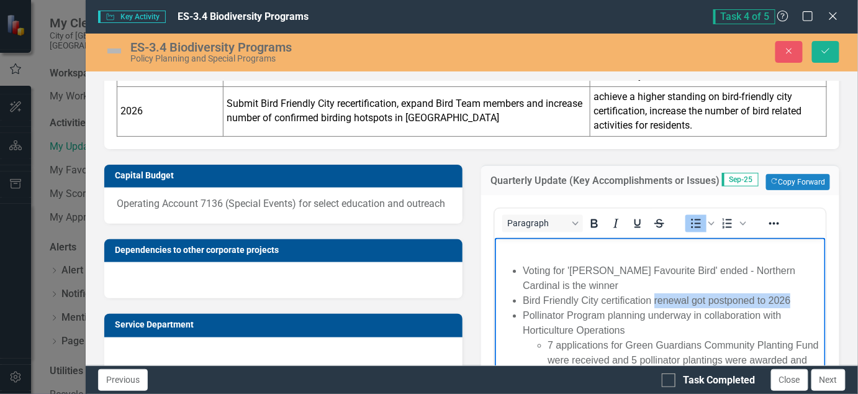
click at [653, 297] on li "Bird Friendly City certification renewal got postponed to 2026" at bounding box center [672, 300] width 300 height 15
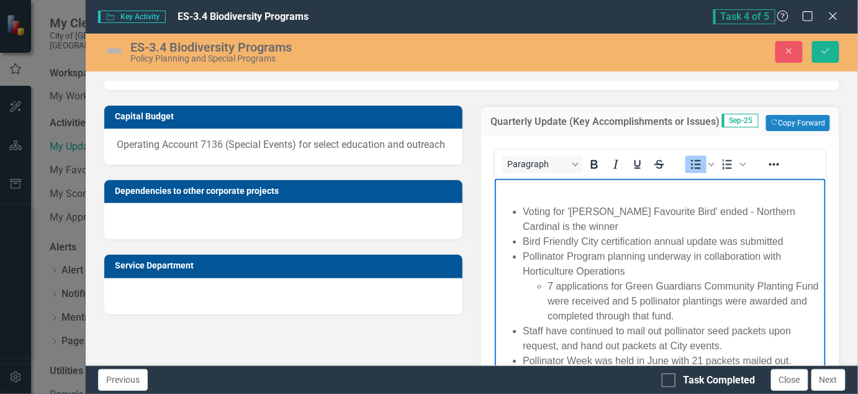
scroll to position [698, 0]
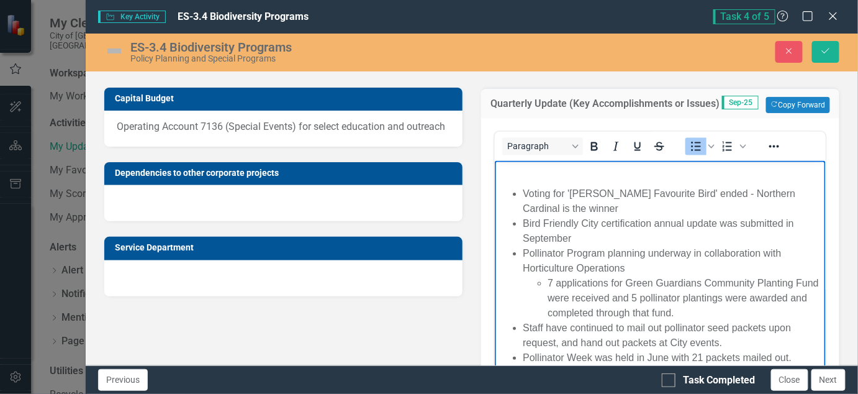
click at [669, 266] on li "Pollinator Program planning underway in collaboration with Horticulture Operati…" at bounding box center [672, 283] width 300 height 75
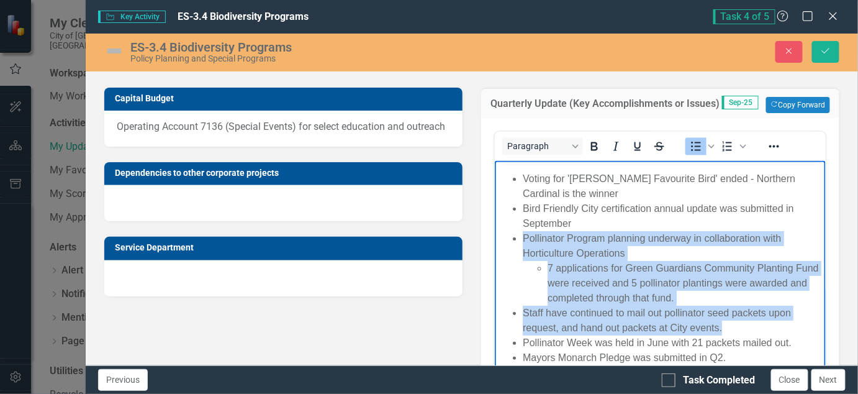
drag, startPoint x: 740, startPoint y: 327, endPoint x: 521, endPoint y: 243, distance: 234.1
click at [521, 243] on ul "Voting for '[PERSON_NAME] Favourite Bird' ended - Northern Cardinal is the winn…" at bounding box center [659, 268] width 325 height 194
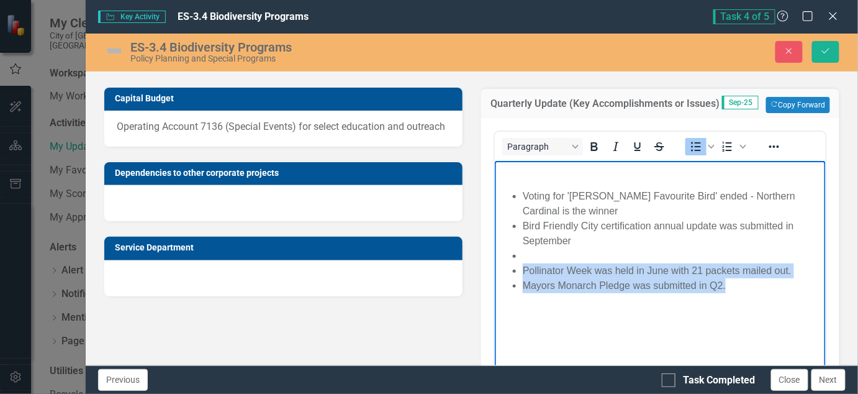
drag, startPoint x: 736, startPoint y: 285, endPoint x: 509, endPoint y: 270, distance: 227.2
click at [509, 270] on ul "Voting for '[PERSON_NAME] Favourite Bird' ended - Northern Cardinal is the winn…" at bounding box center [659, 240] width 325 height 104
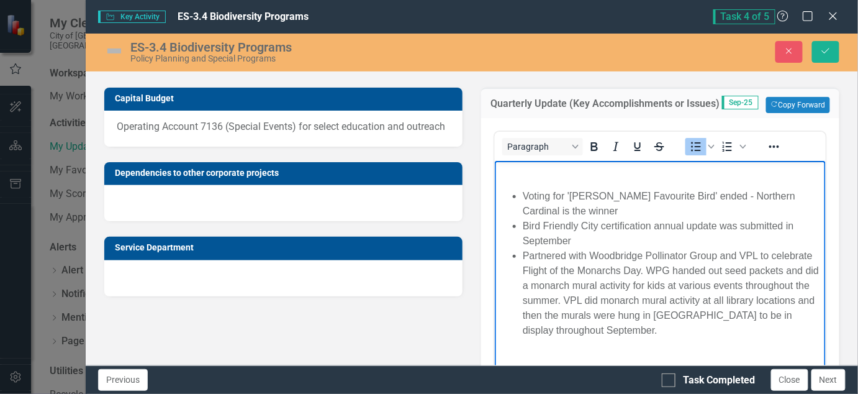
drag, startPoint x: 758, startPoint y: 315, endPoint x: 768, endPoint y: 315, distance: 10.0
click at [758, 315] on li "Partnered with Woodbridge Pollinator Group and VPL to celebrate Flight of the M…" at bounding box center [672, 292] width 300 height 89
click at [725, 332] on li "Partnered with Woodbridge Pollinator Group and VPL to celebrate Flight of the M…" at bounding box center [672, 292] width 300 height 89
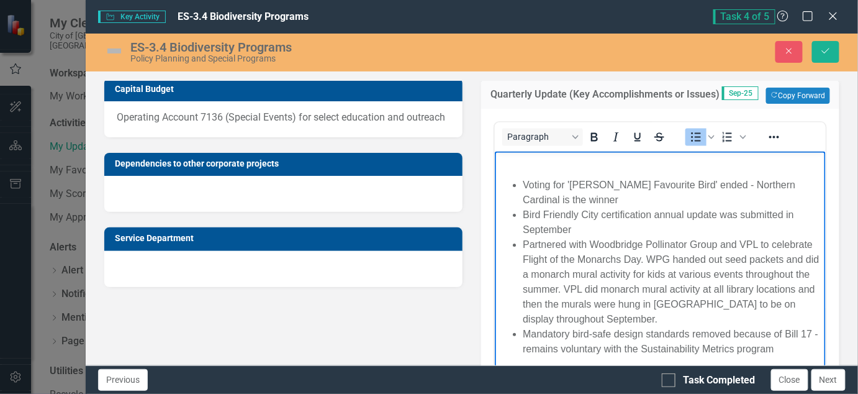
scroll to position [2, 0]
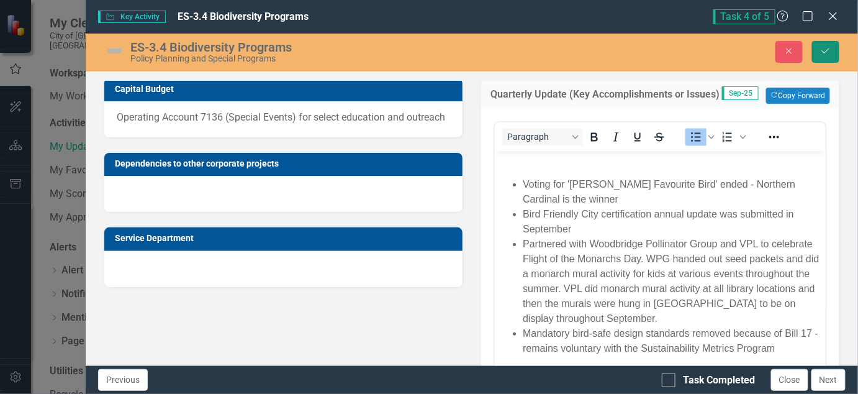
click at [827, 49] on icon "Save" at bounding box center [825, 51] width 11 height 9
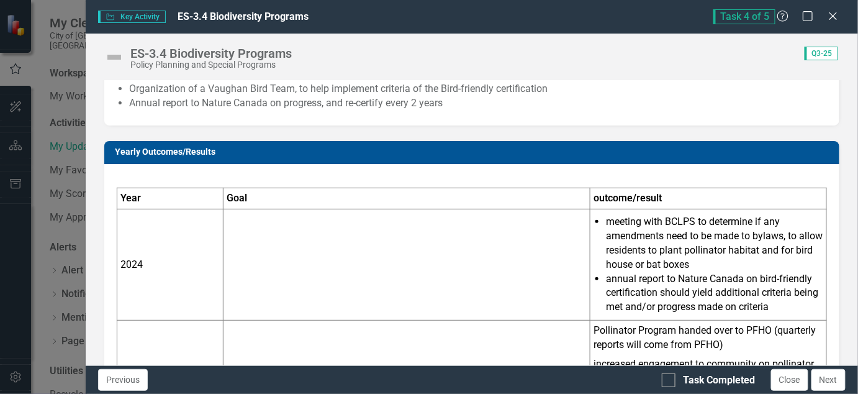
scroll to position [0, 0]
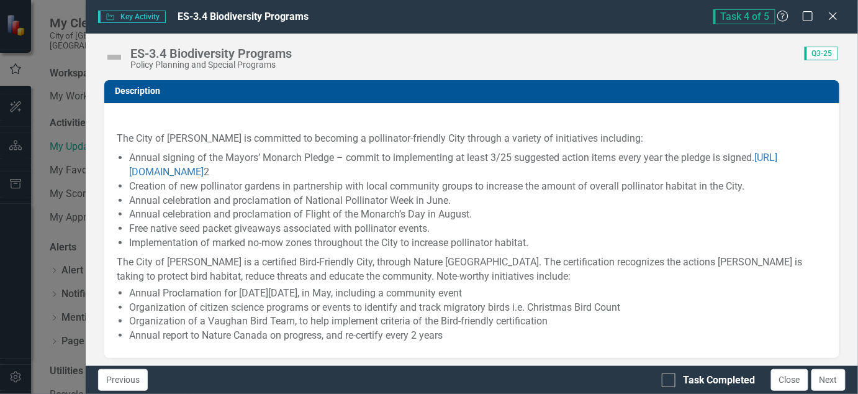
click at [114, 54] on img at bounding box center [114, 57] width 20 height 20
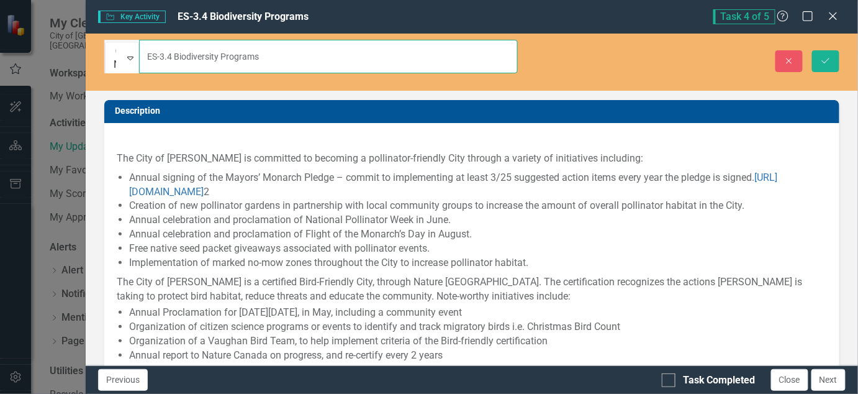
click at [139, 51] on input "ES-3.4 Biodiversity Programs" at bounding box center [328, 57] width 379 height 34
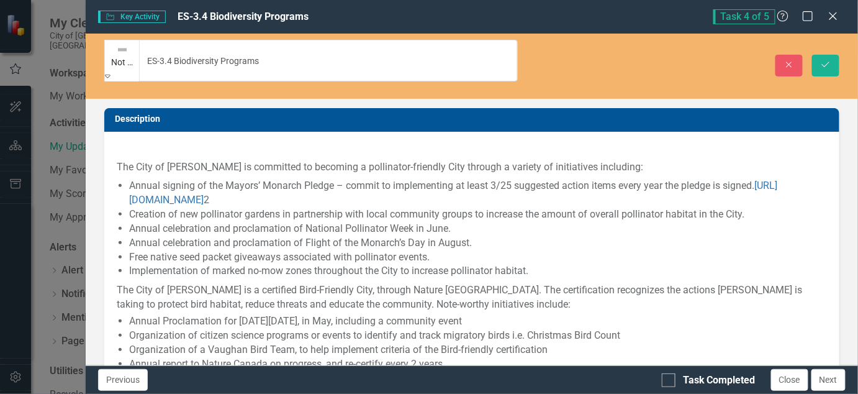
click at [111, 71] on icon "Expand" at bounding box center [108, 75] width 6 height 9
click at [823, 60] on icon "Save" at bounding box center [825, 64] width 11 height 9
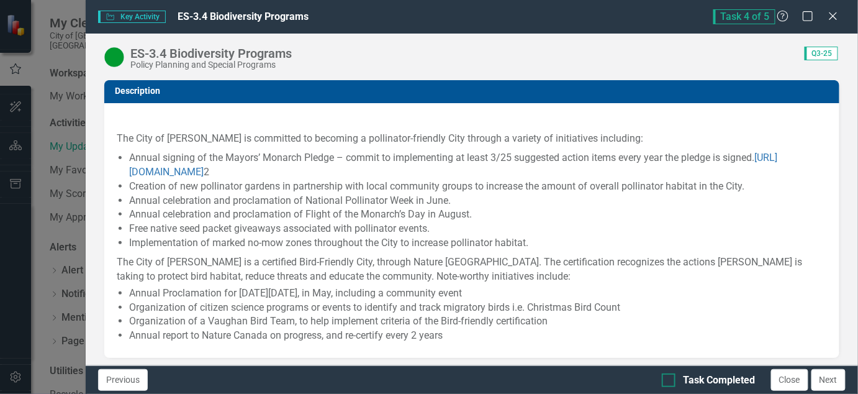
click at [675, 379] on div at bounding box center [669, 380] width 14 height 14
click at [670, 379] on input "Task Completed" at bounding box center [666, 377] width 8 height 8
checkbox input "true"
click at [835, 376] on button "Next" at bounding box center [829, 380] width 34 height 22
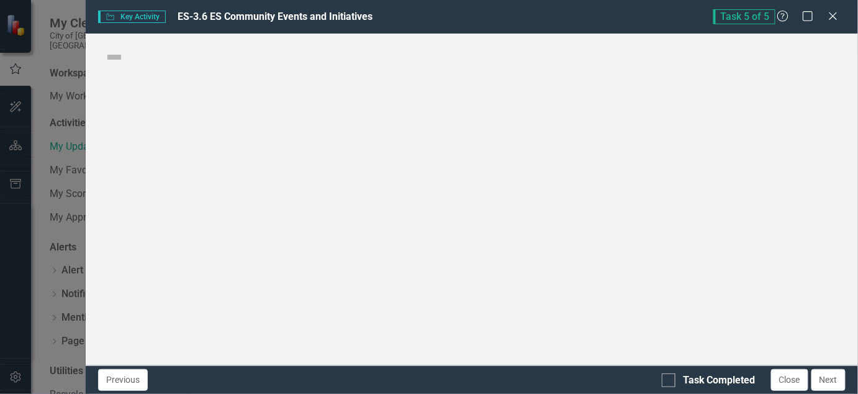
checkbox input "true"
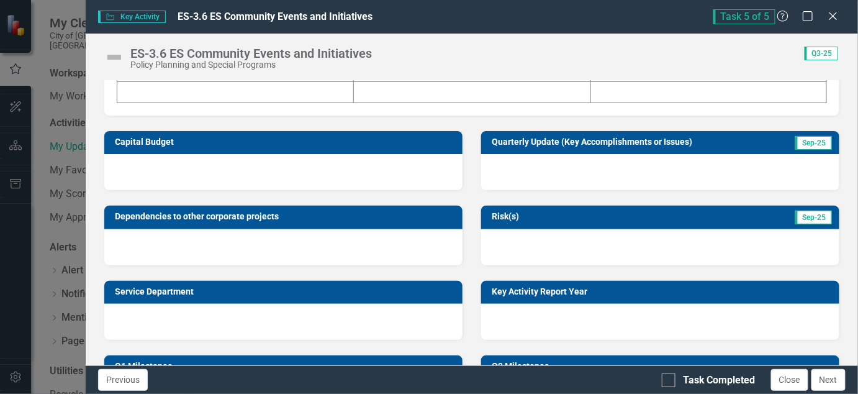
scroll to position [388, 0]
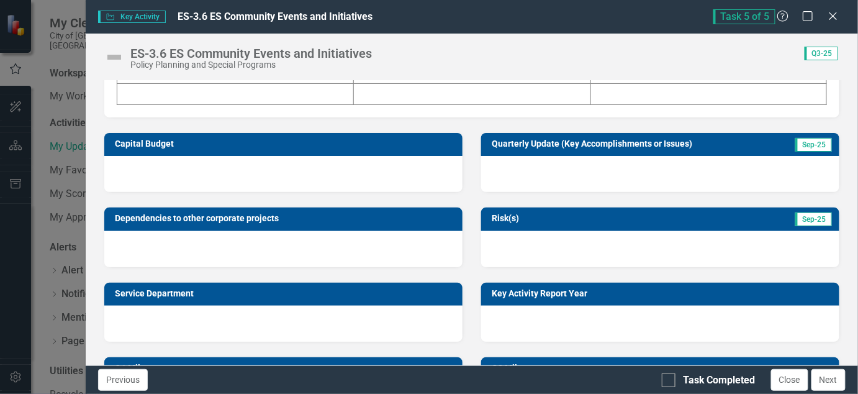
click at [675, 182] on div at bounding box center [660, 174] width 358 height 36
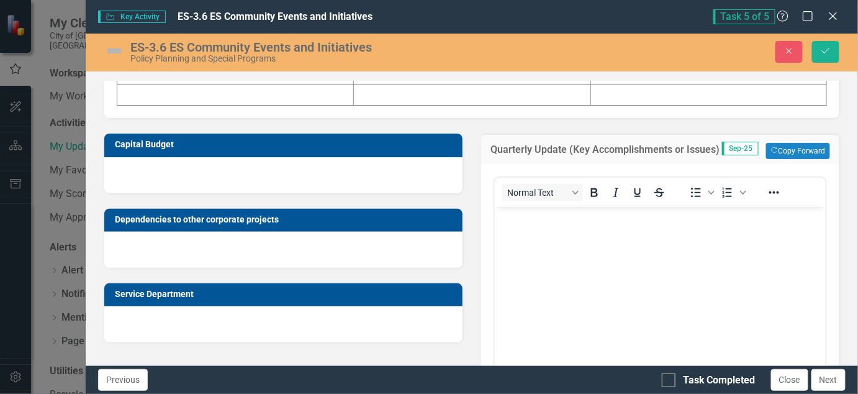
scroll to position [0, 0]
click at [794, 159] on button "Copy Forward Copy Forward" at bounding box center [798, 151] width 64 height 16
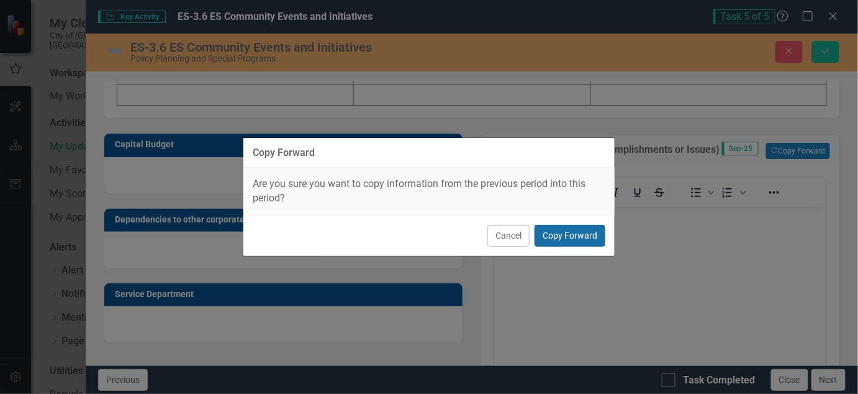
click at [569, 240] on button "Copy Forward" at bounding box center [570, 236] width 71 height 22
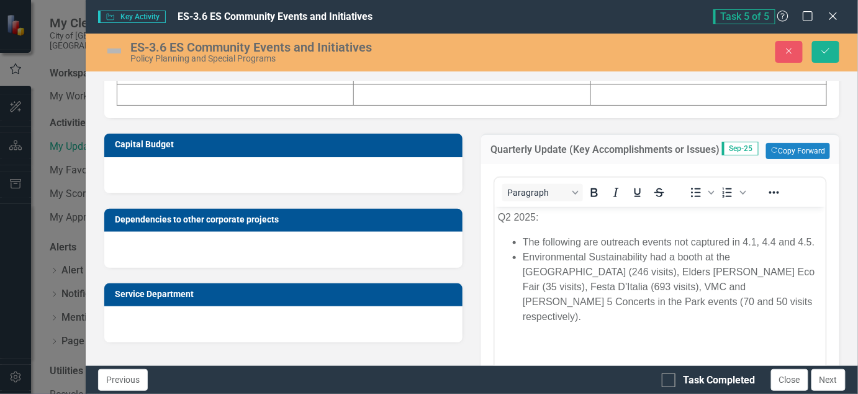
click at [511, 216] on p "Q2 2025:" at bounding box center [659, 217] width 325 height 15
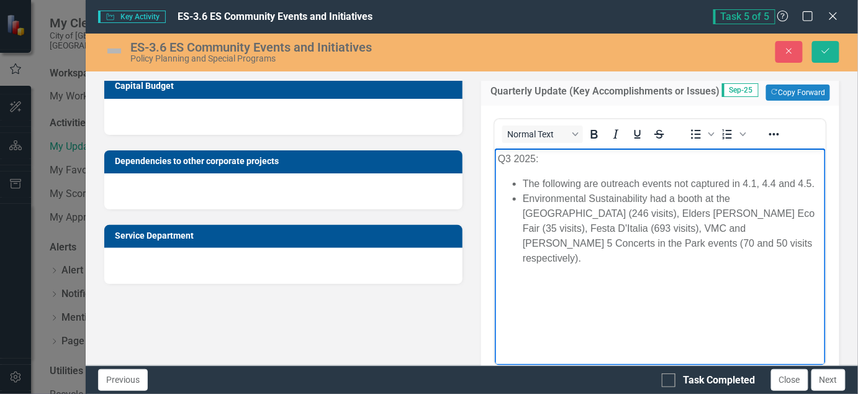
scroll to position [466, 0]
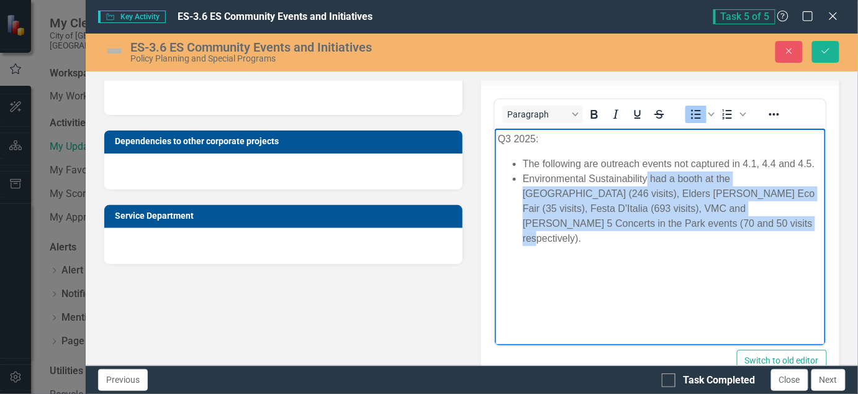
drag, startPoint x: 652, startPoint y: 226, endPoint x: 648, endPoint y: 176, distance: 49.8
click at [648, 176] on li "Environmental Sustainability had a booth at the [GEOGRAPHIC_DATA] (246 visits),…" at bounding box center [672, 208] width 300 height 75
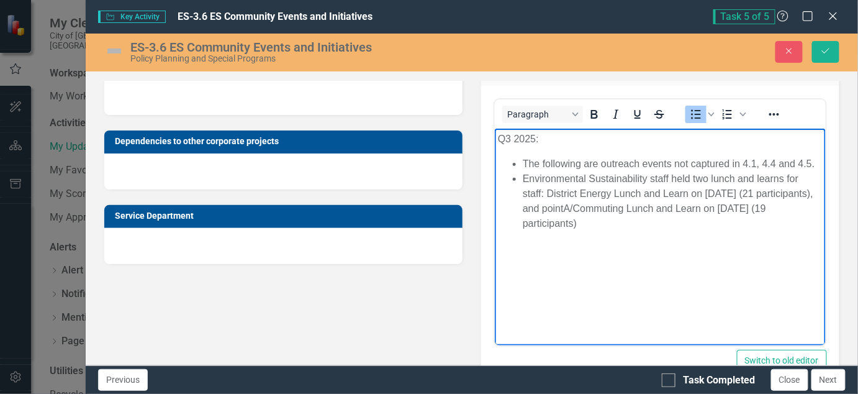
click at [520, 163] on ul "The following are outreach events not captured in 4.1, 4.4 and 4.5. Environment…" at bounding box center [659, 193] width 325 height 75
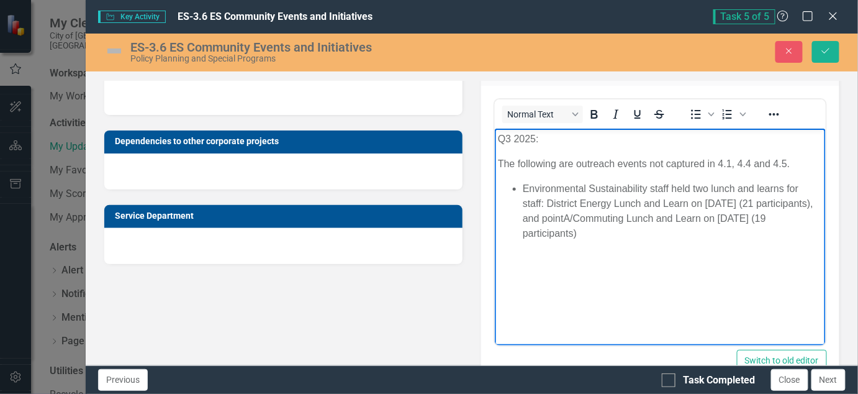
click at [619, 233] on li "Environmental Sustainability staff held two lunch and learns for staff: Distric…" at bounding box center [672, 211] width 300 height 60
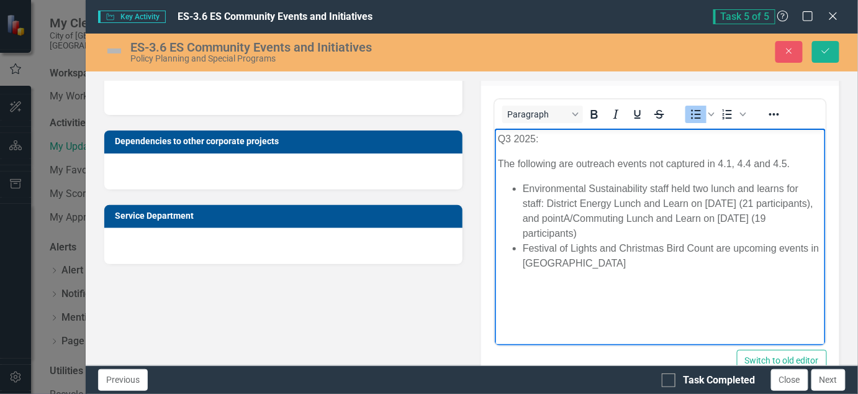
click at [117, 48] on img at bounding box center [114, 51] width 20 height 20
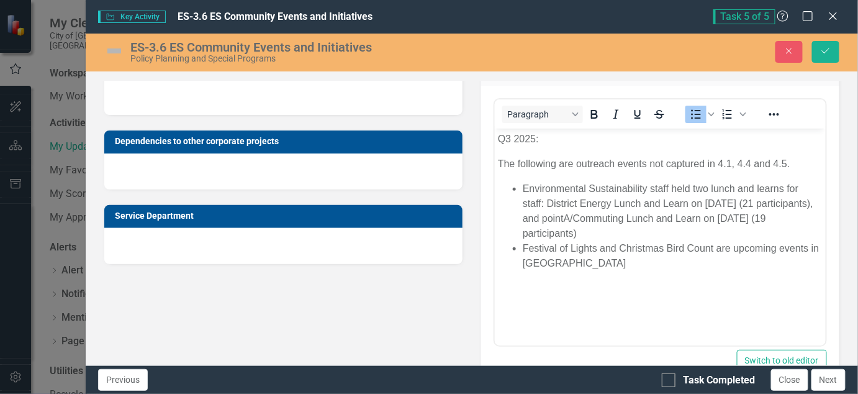
click at [119, 48] on img at bounding box center [114, 51] width 20 height 20
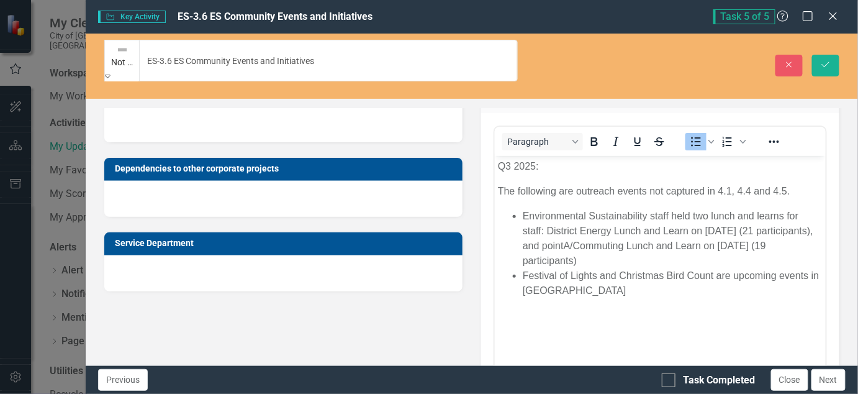
click at [120, 48] on img at bounding box center [122, 49] width 12 height 12
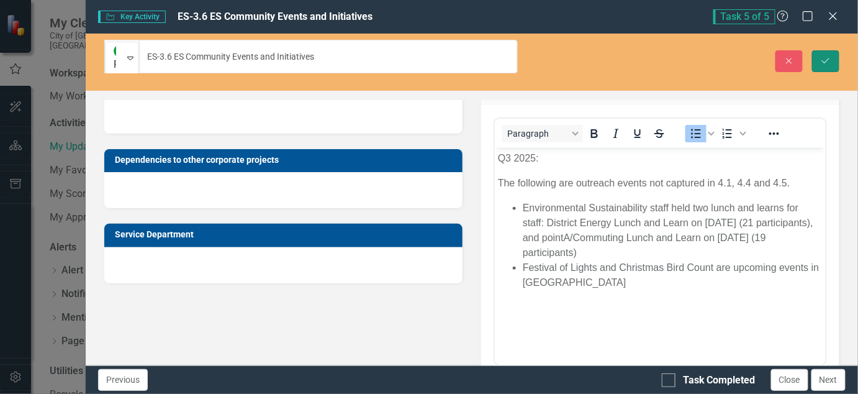
click at [830, 57] on icon "Save" at bounding box center [825, 61] width 11 height 9
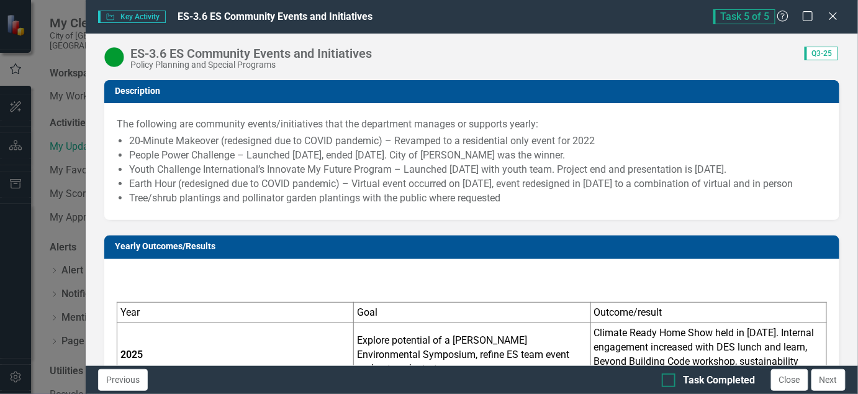
click at [676, 378] on div at bounding box center [669, 380] width 14 height 14
click at [670, 378] on input "Task Completed" at bounding box center [666, 377] width 8 height 8
checkbox input "true"
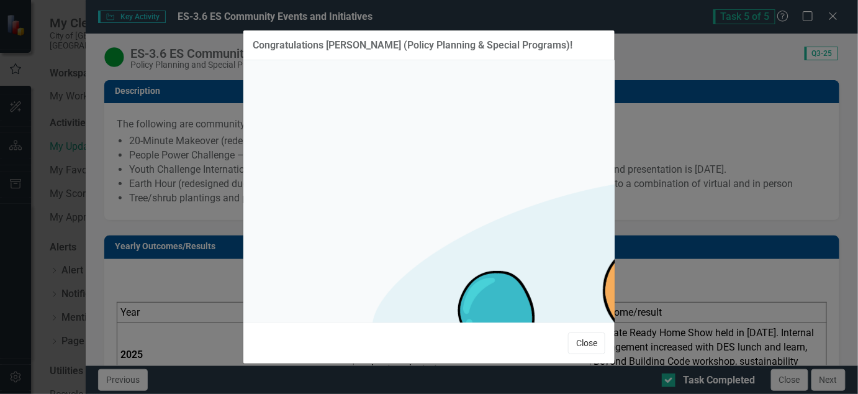
click at [595, 333] on button "Close" at bounding box center [586, 343] width 37 height 22
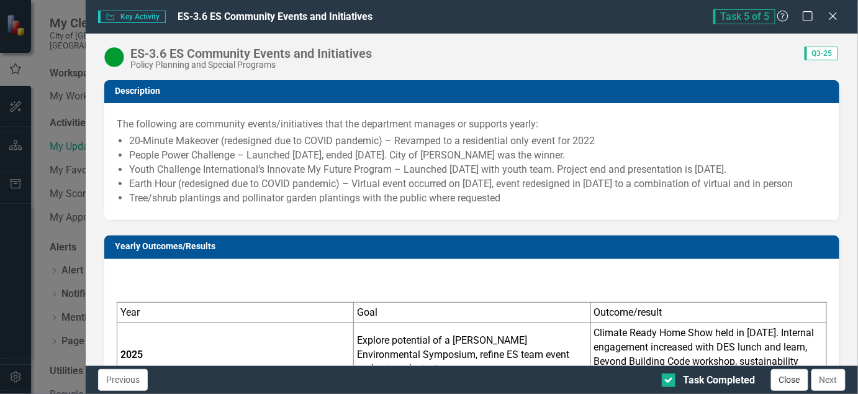
click at [799, 381] on button "Close" at bounding box center [789, 380] width 37 height 22
checkbox input "true"
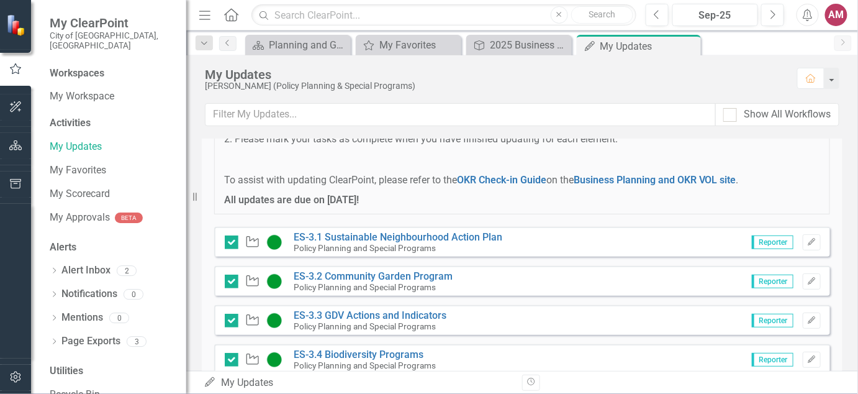
scroll to position [6, 0]
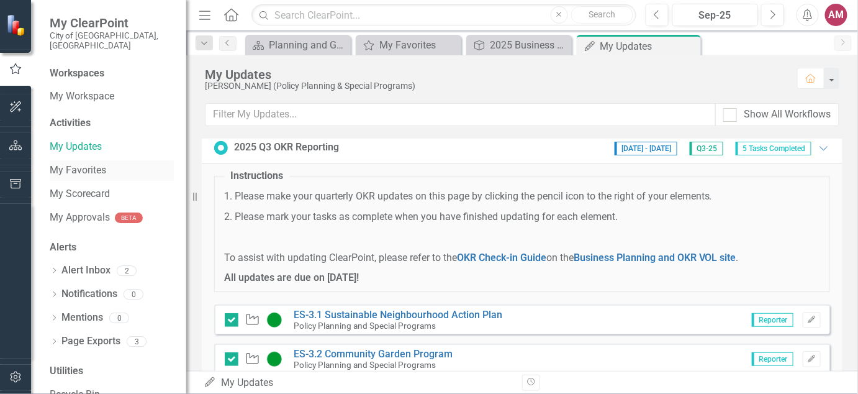
click at [90, 163] on link "My Favorites" at bounding box center [112, 170] width 124 height 14
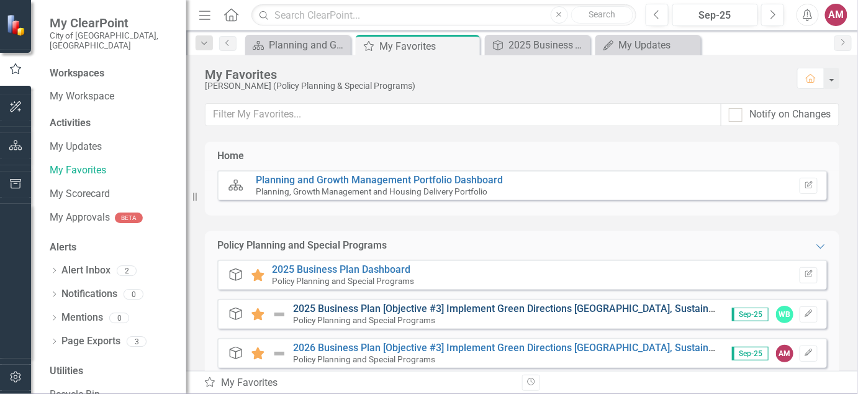
click at [386, 306] on link "2025 Business Plan [Objective #3] Implement Green Directions [GEOGRAPHIC_DATA],…" at bounding box center [640, 308] width 695 height 12
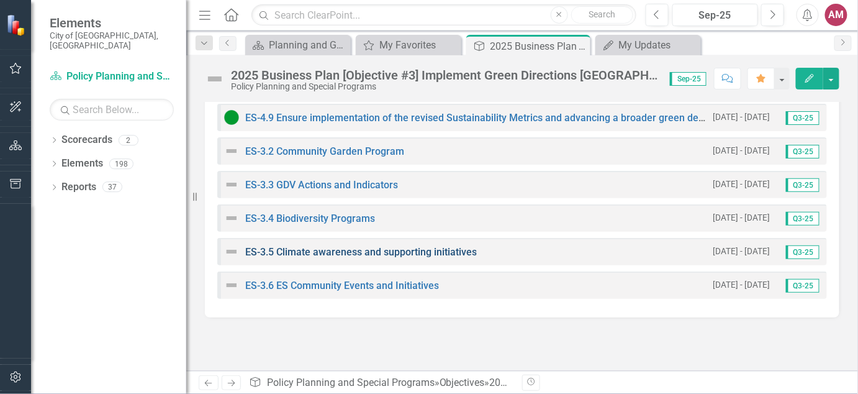
scroll to position [388, 0]
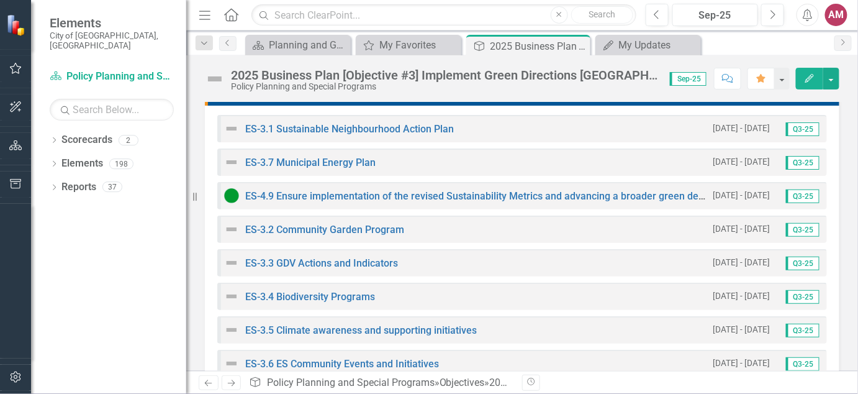
click at [697, 78] on span "Sep-25" at bounding box center [688, 79] width 37 height 14
click at [776, 18] on icon "Next" at bounding box center [772, 14] width 7 height 11
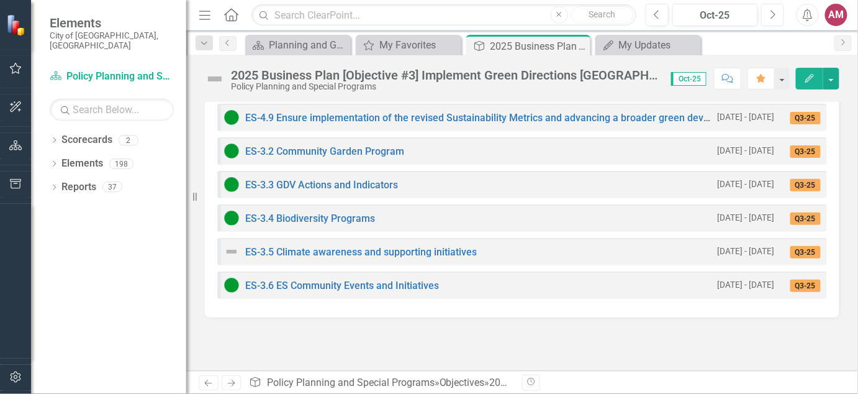
scroll to position [388, 0]
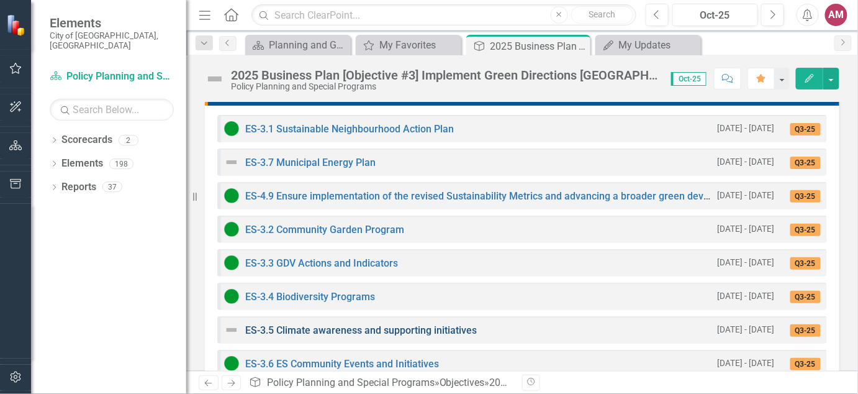
click at [463, 329] on link "ES-3.5 Climate awareness and supporting initiatives" at bounding box center [361, 330] width 232 height 12
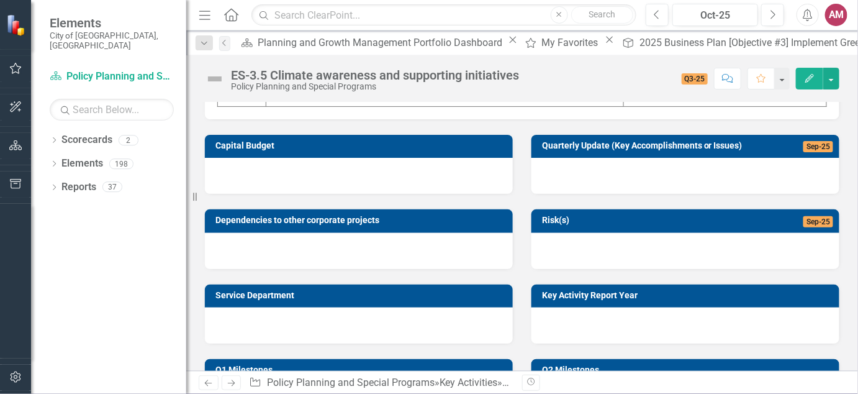
scroll to position [388, 0]
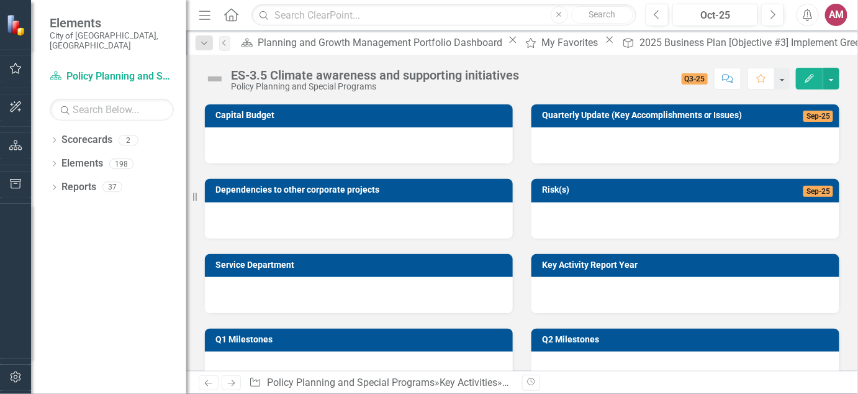
click at [665, 149] on div at bounding box center [686, 145] width 308 height 36
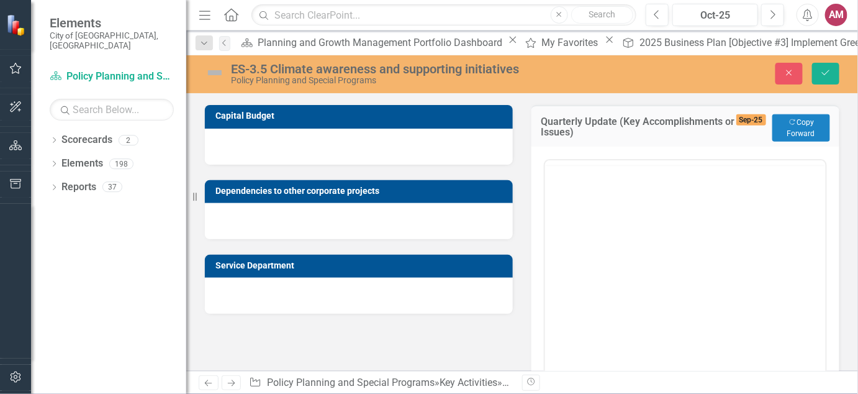
scroll to position [0, 0]
click at [796, 129] on button "Copy Forward Copy Forward" at bounding box center [802, 127] width 58 height 27
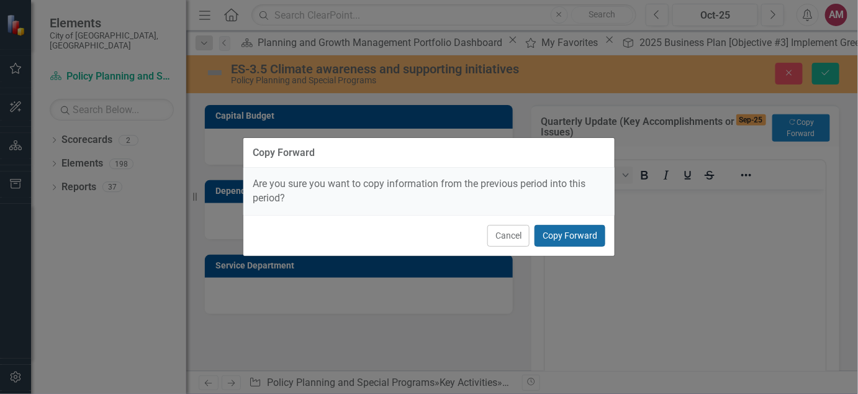
click at [590, 235] on button "Copy Forward" at bounding box center [570, 236] width 71 height 22
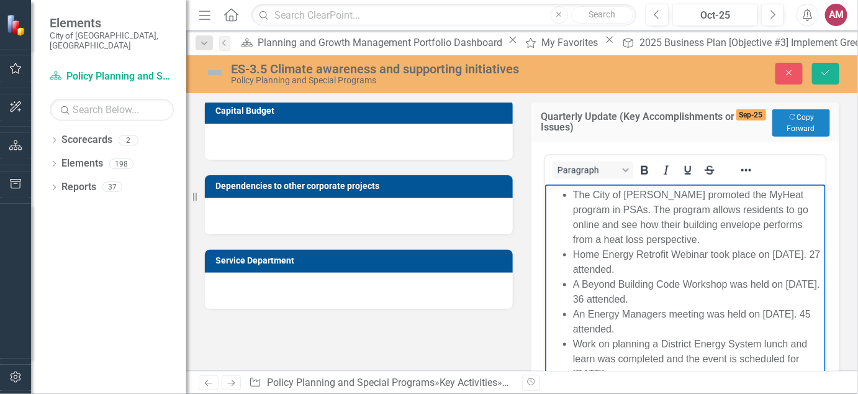
scroll to position [351, 0]
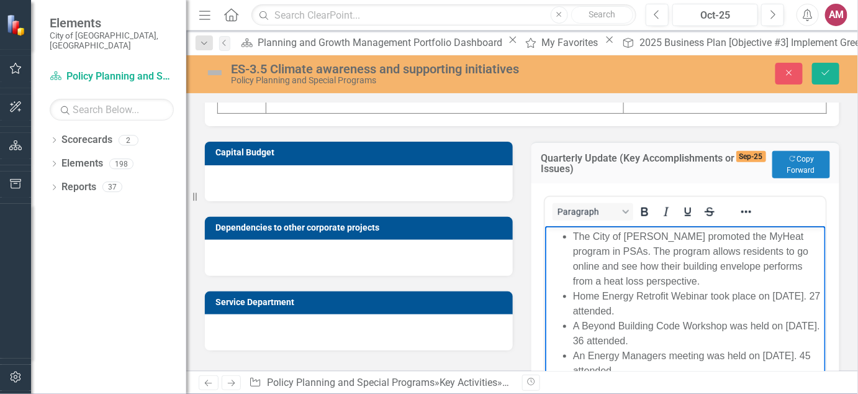
drag, startPoint x: 642, startPoint y: 417, endPoint x: 563, endPoint y: 227, distance: 206.6
click at [563, 227] on body "The City of [PERSON_NAME] promoted the MyHeat program in PSAs. The program allo…" at bounding box center [685, 331] width 281 height 210
copy ul "The City of [PERSON_NAME] promoted the MyHeat program in PSAs. The program allo…"
drag, startPoint x: 833, startPoint y: 263, endPoint x: 831, endPoint y: 193, distance: 69.6
click at [834, 263] on div "Quarterly Update (Key Accomplishments or Issues) Sep-25 Copy Forward Copy Forwa…" at bounding box center [685, 308] width 327 height 365
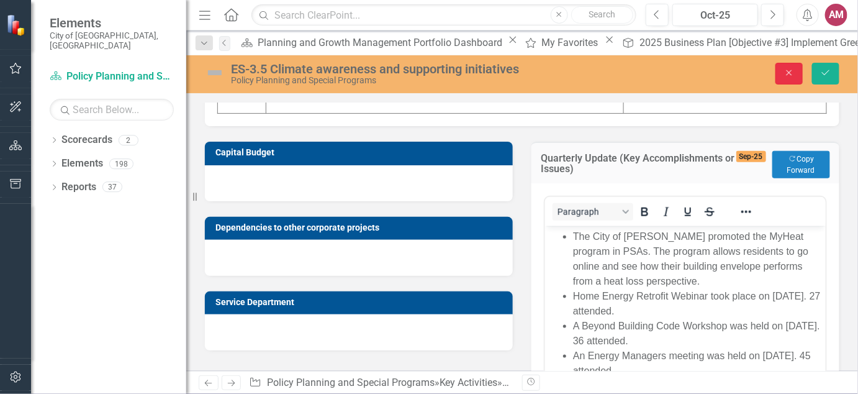
click at [796, 79] on button "Close" at bounding box center [789, 74] width 27 height 22
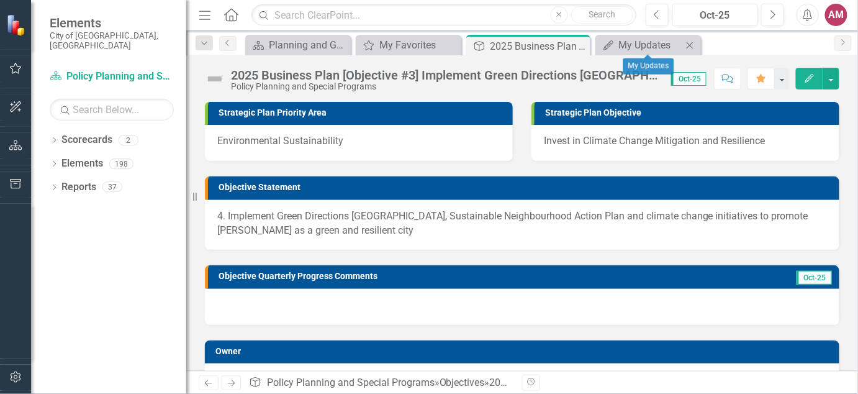
click at [691, 40] on icon "Close" at bounding box center [690, 45] width 12 height 10
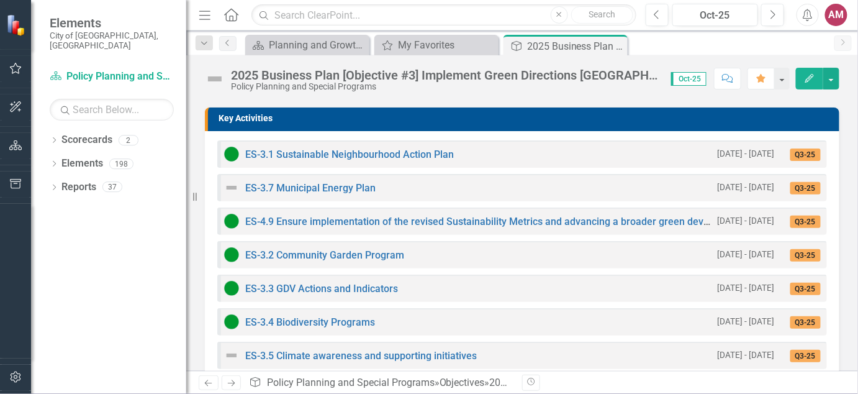
scroll to position [388, 0]
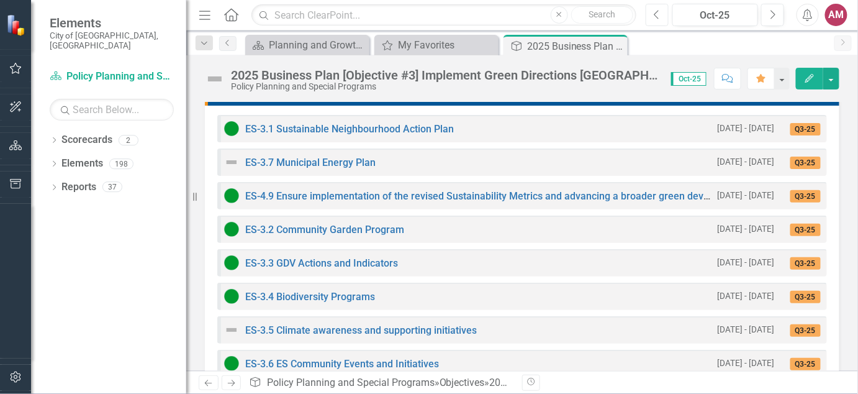
click at [648, 9] on button "Previous" at bounding box center [657, 15] width 23 height 22
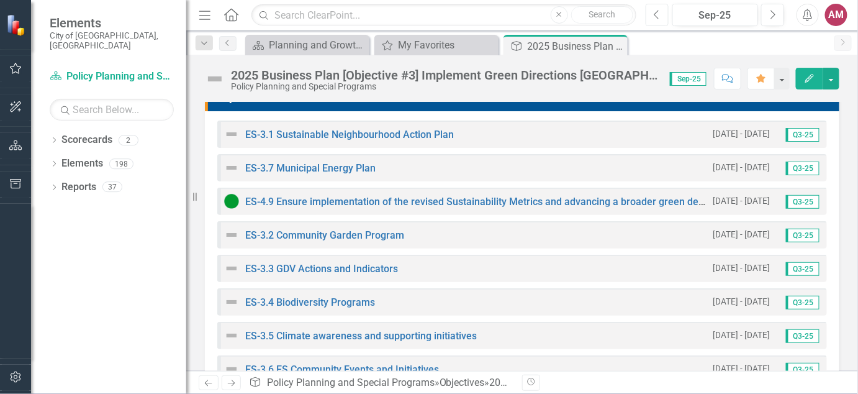
scroll to position [388, 0]
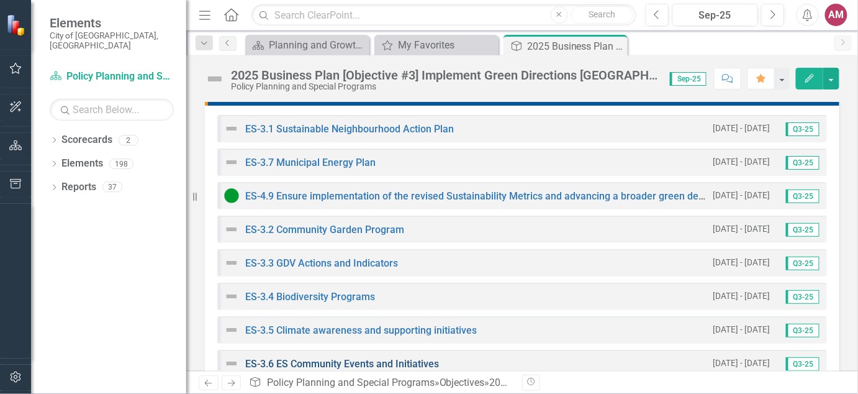
click at [381, 366] on link "ES-3.6 ES Community Events and Initiatives" at bounding box center [342, 364] width 194 height 12
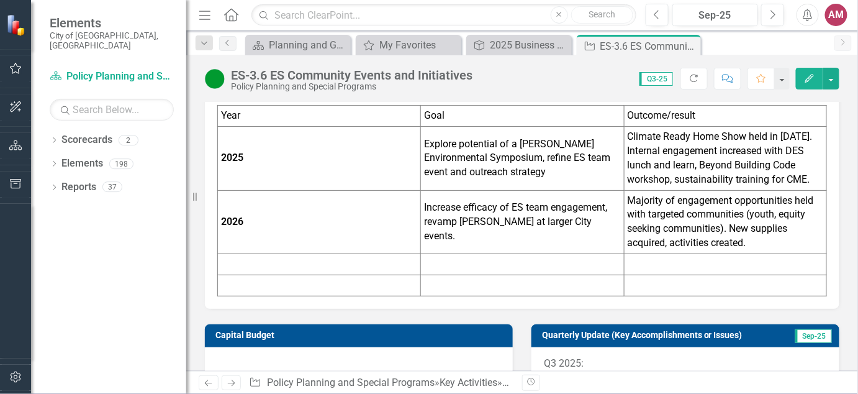
scroll to position [466, 0]
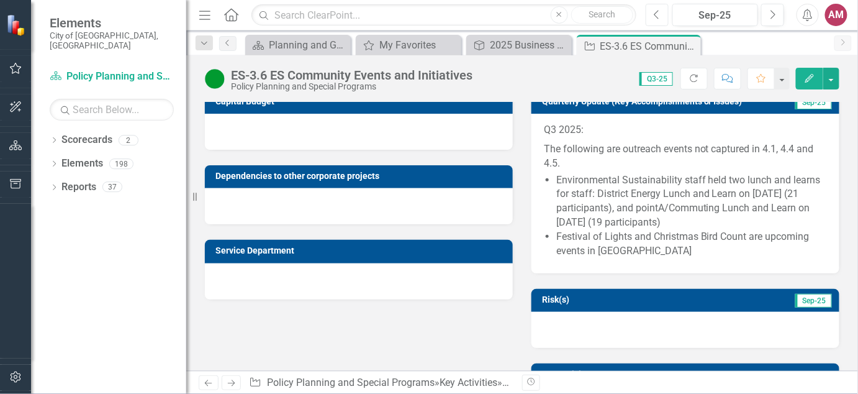
click at [658, 7] on button "Previous" at bounding box center [657, 15] width 23 height 22
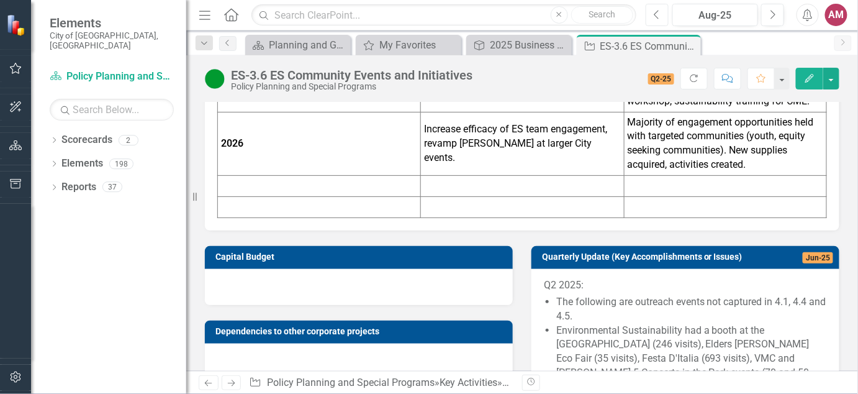
scroll to position [388, 0]
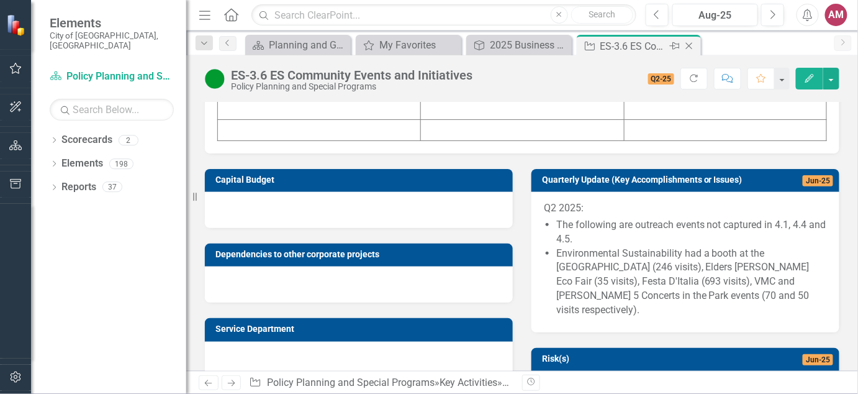
click at [688, 45] on icon at bounding box center [689, 46] width 7 height 7
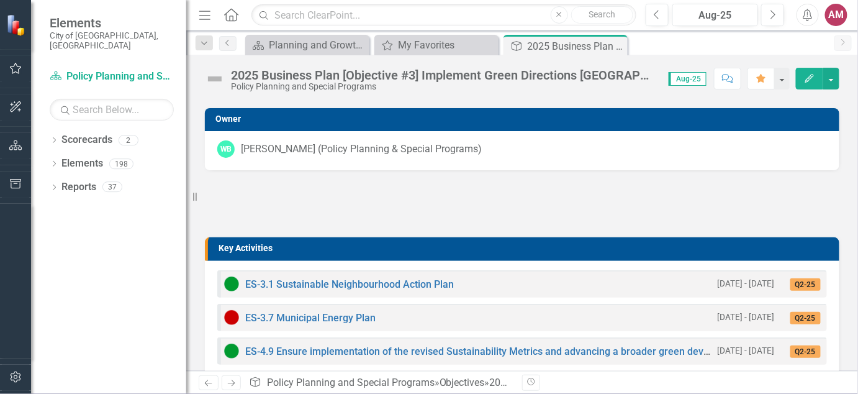
scroll to position [388, 0]
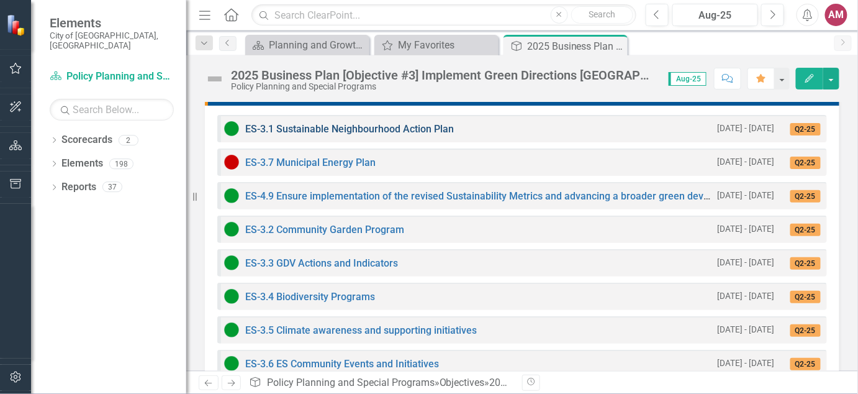
click at [324, 127] on link "ES-3.1 Sustainable Neighbourhood Action Plan" at bounding box center [349, 129] width 209 height 12
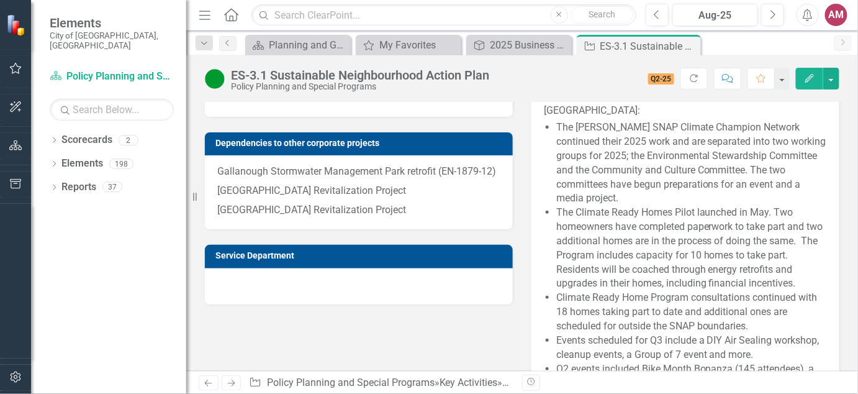
scroll to position [621, 0]
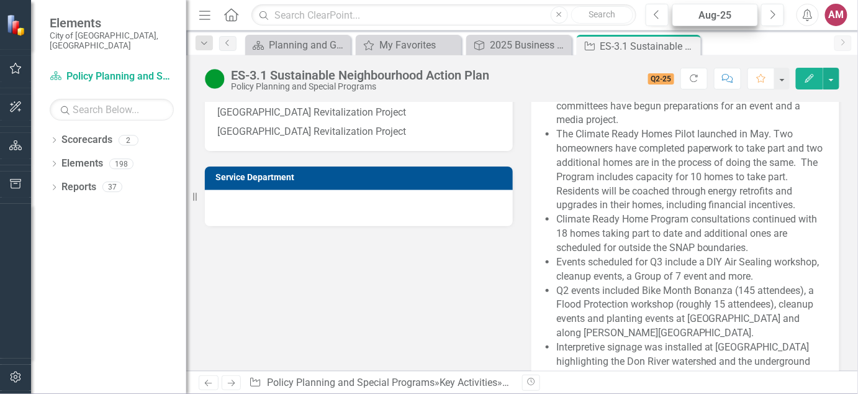
drag, startPoint x: 689, startPoint y: 44, endPoint x: 722, endPoint y: 24, distance: 37.9
click at [0, 0] on icon "Close" at bounding box center [0, 0] width 0 height 0
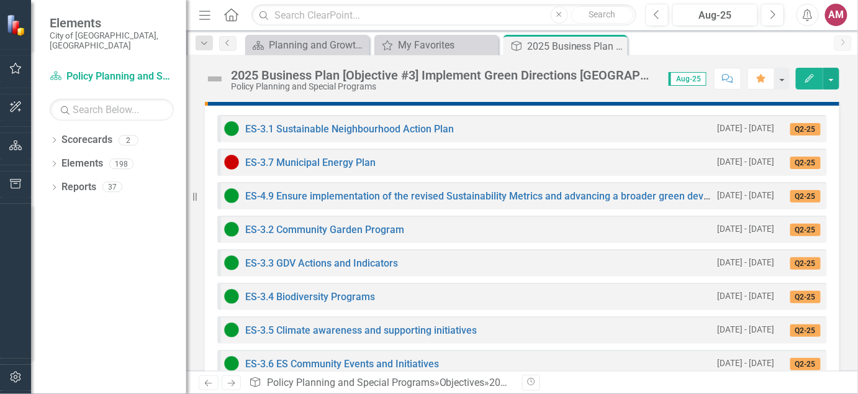
scroll to position [466, 0]
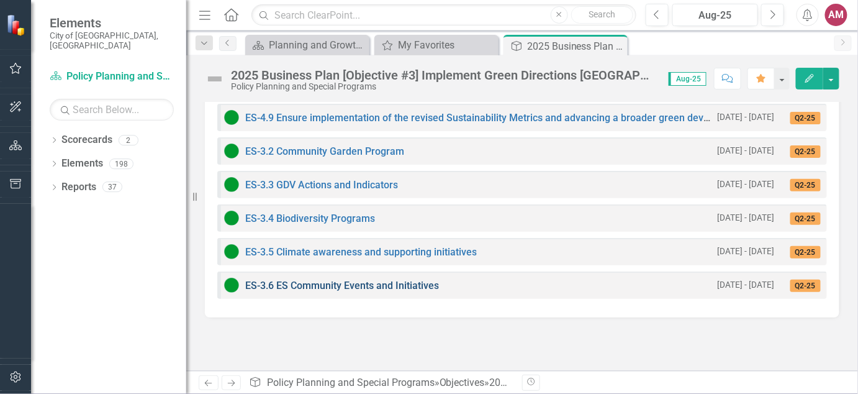
click at [430, 288] on link "ES-3.6 ES Community Events and Initiatives" at bounding box center [342, 285] width 194 height 12
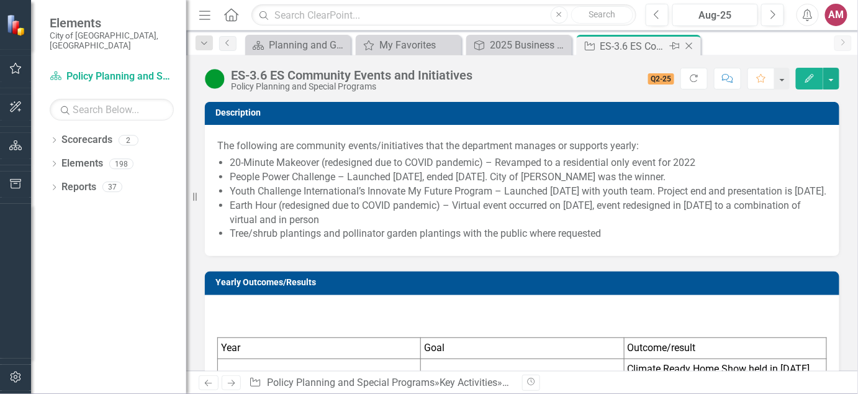
click at [691, 46] on icon "Close" at bounding box center [689, 46] width 12 height 10
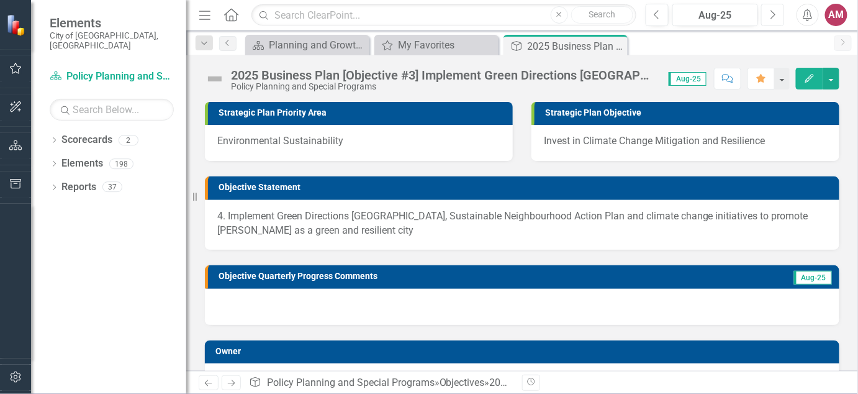
click at [771, 13] on icon "Next" at bounding box center [772, 14] width 7 height 11
click at [771, 10] on icon "Next" at bounding box center [772, 14] width 7 height 11
click at [8, 66] on button "button" at bounding box center [16, 69] width 28 height 26
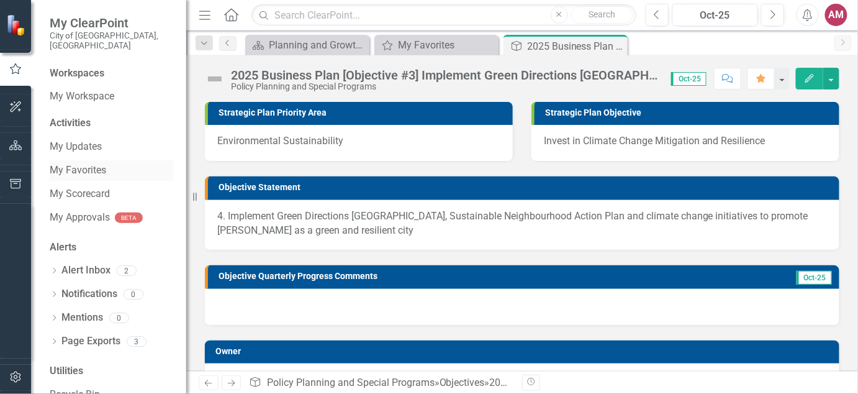
click at [68, 164] on link "My Favorites" at bounding box center [112, 170] width 124 height 14
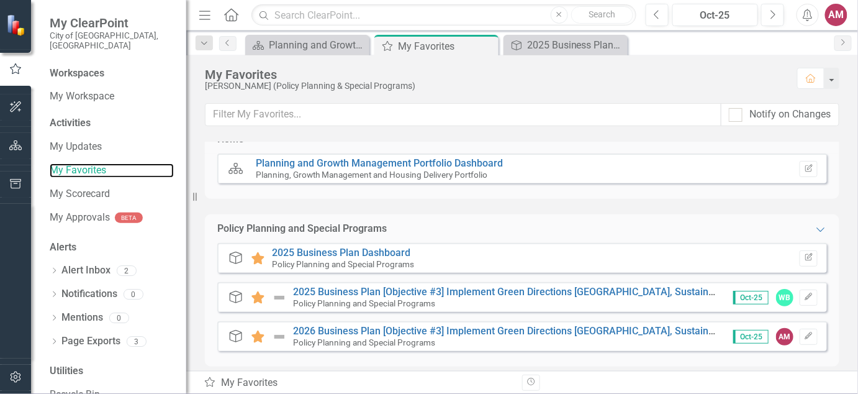
scroll to position [26, 0]
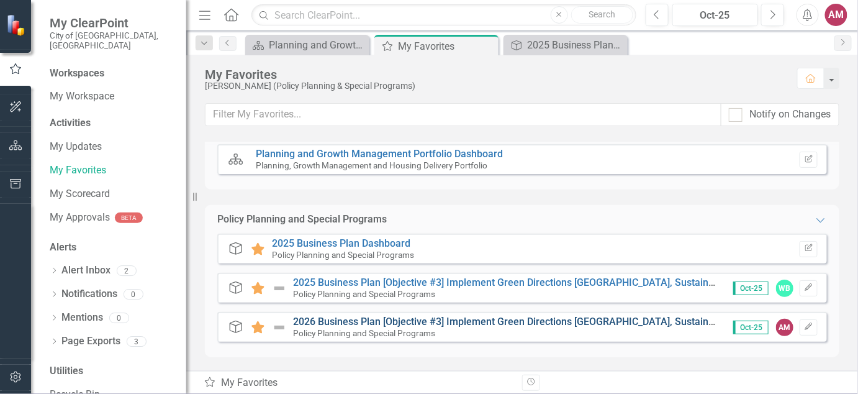
click at [454, 322] on link "2026 Business Plan [Objective #3] Implement Green Directions [GEOGRAPHIC_DATA],…" at bounding box center [640, 321] width 695 height 12
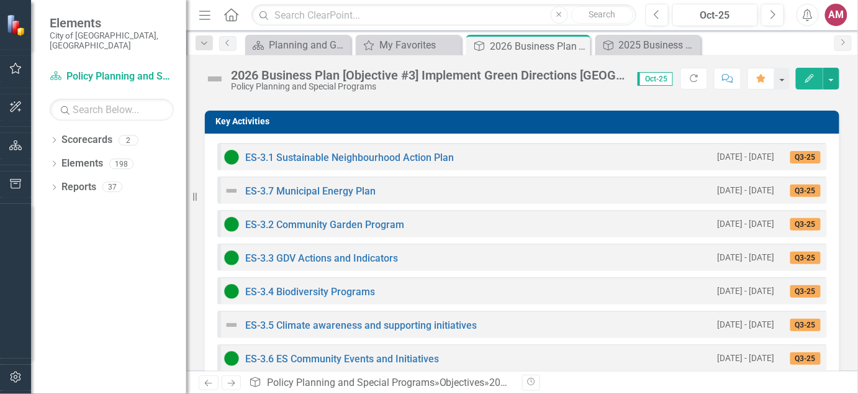
scroll to position [232, 0]
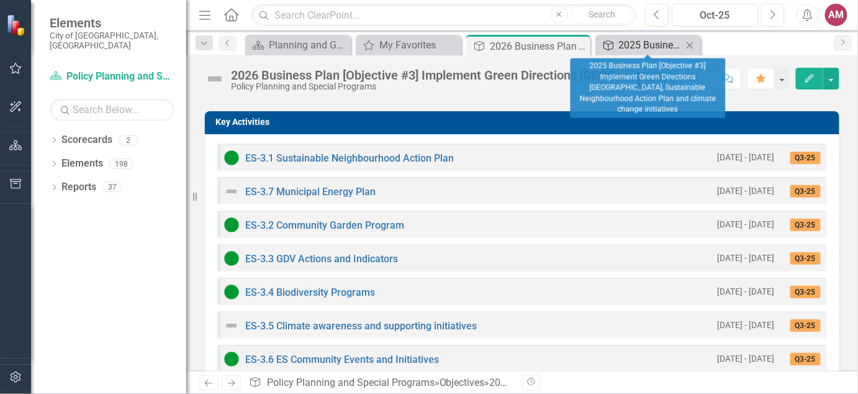
click at [628, 47] on div "2025 Business Plan [Objective #3] Implement Green Directions [GEOGRAPHIC_DATA],…" at bounding box center [650, 45] width 63 height 16
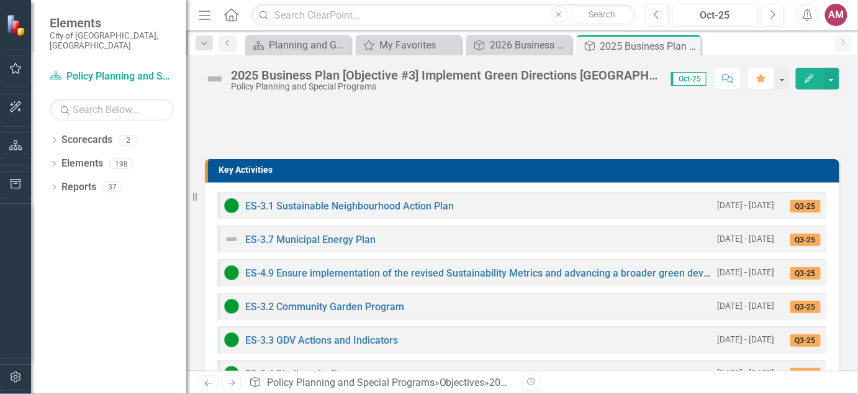
scroll to position [388, 0]
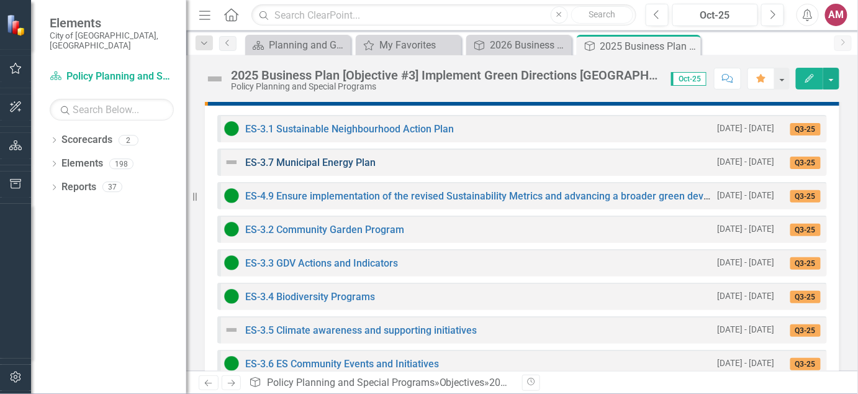
click at [350, 160] on link "ES-3.7 Municipal Energy Plan" at bounding box center [310, 162] width 130 height 12
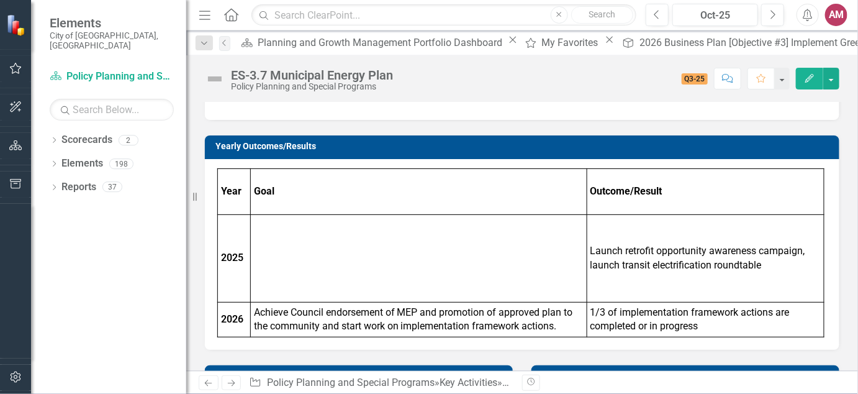
scroll to position [232, 0]
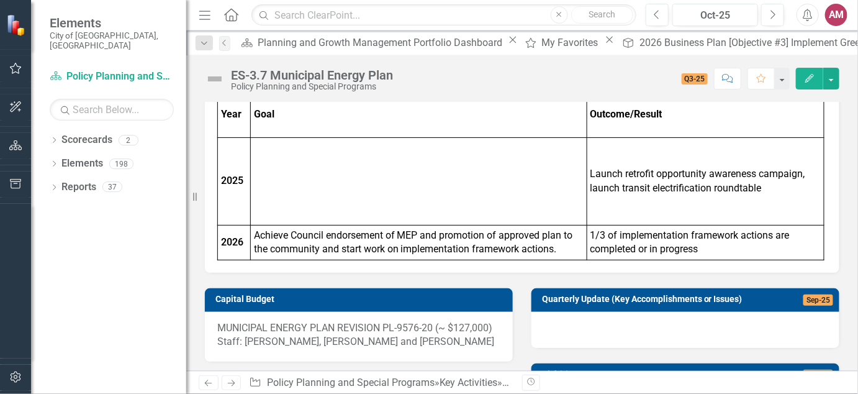
click at [649, 321] on div at bounding box center [686, 330] width 308 height 36
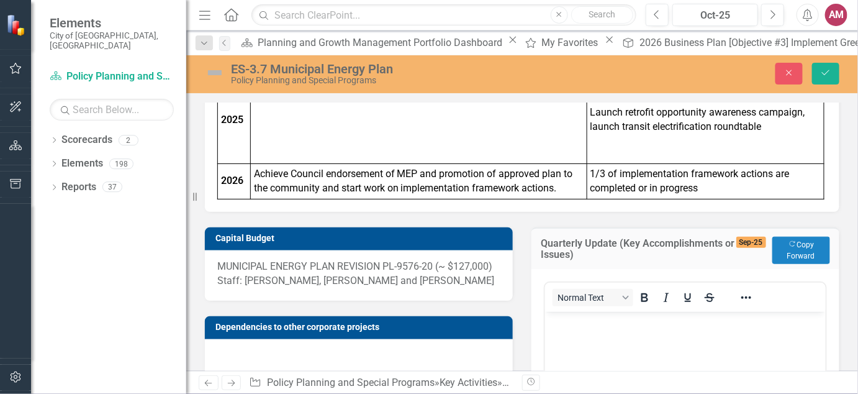
scroll to position [388, 0]
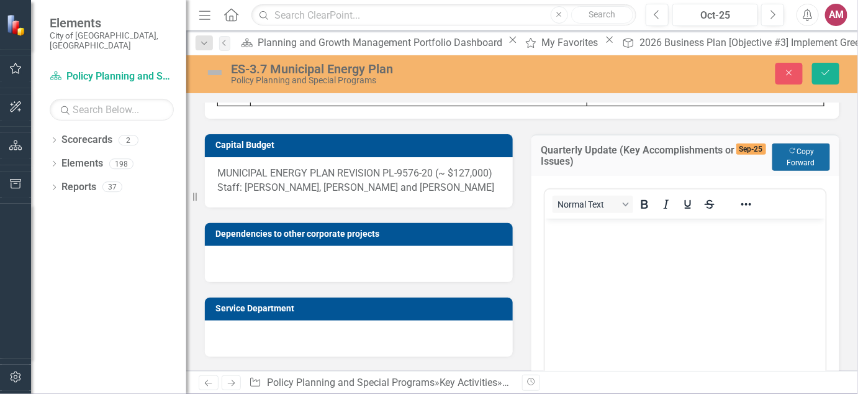
click at [784, 161] on button "Copy Forward Copy Forward" at bounding box center [802, 156] width 58 height 27
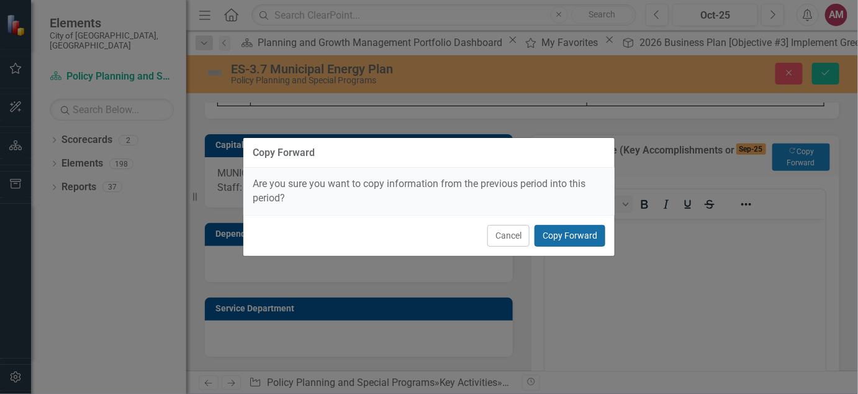
click at [580, 233] on button "Copy Forward" at bounding box center [570, 236] width 71 height 22
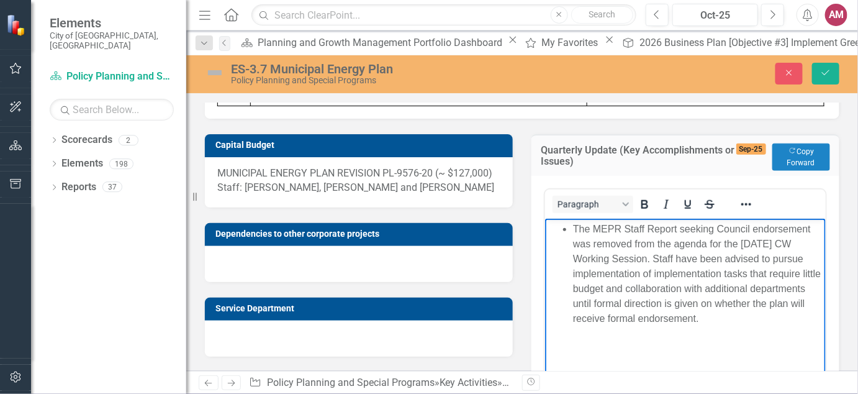
click at [809, 242] on li "The MEPR Staff Report seeking Council endorsement was removed from the agenda f…" at bounding box center [698, 273] width 250 height 104
drag, startPoint x: 754, startPoint y: 273, endPoint x: 686, endPoint y: 276, distance: 68.4
click at [686, 276] on li "The MEPR Staff Report seeking Council endorsement was removed from the agenda f…" at bounding box center [698, 273] width 250 height 104
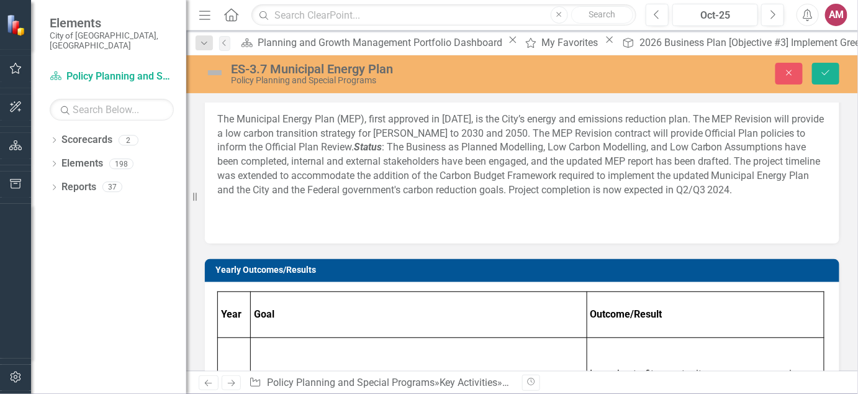
scroll to position [0, 0]
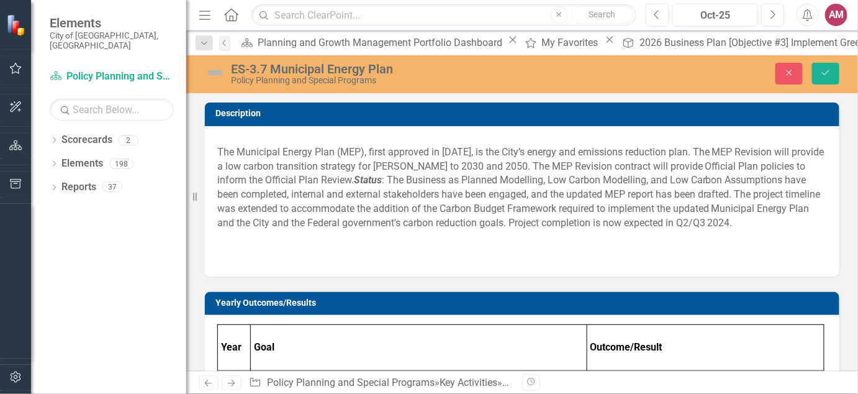
click at [215, 72] on img at bounding box center [215, 73] width 20 height 20
click at [220, 70] on img at bounding box center [215, 73] width 20 height 20
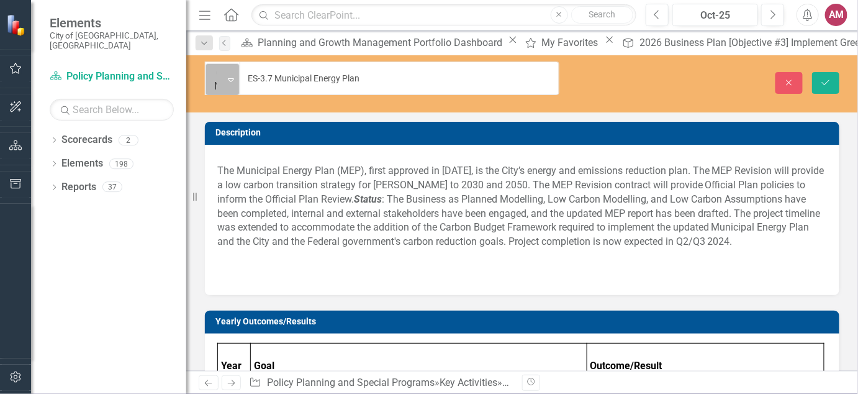
click at [234, 75] on icon "Expand" at bounding box center [231, 80] width 6 height 10
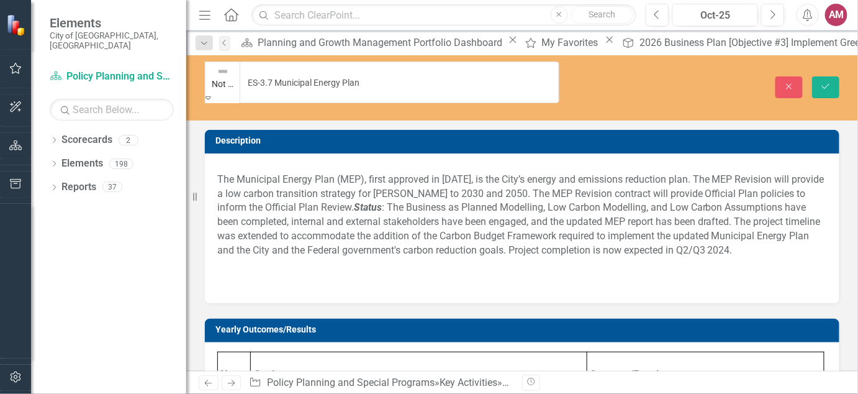
click at [823, 82] on icon "Save" at bounding box center [825, 86] width 11 height 9
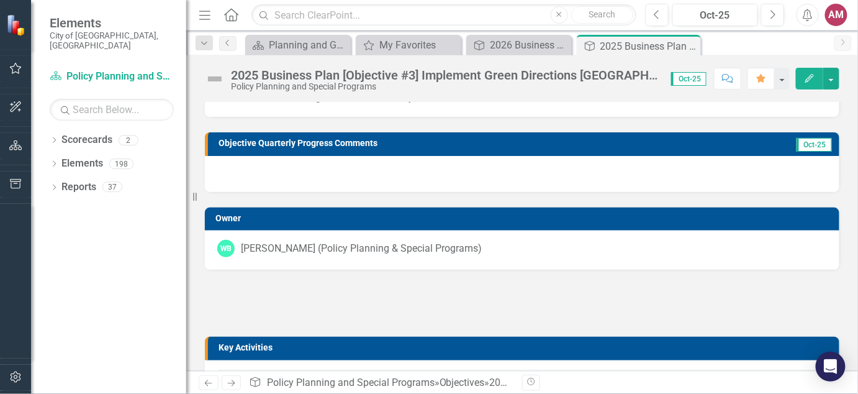
scroll to position [232, 0]
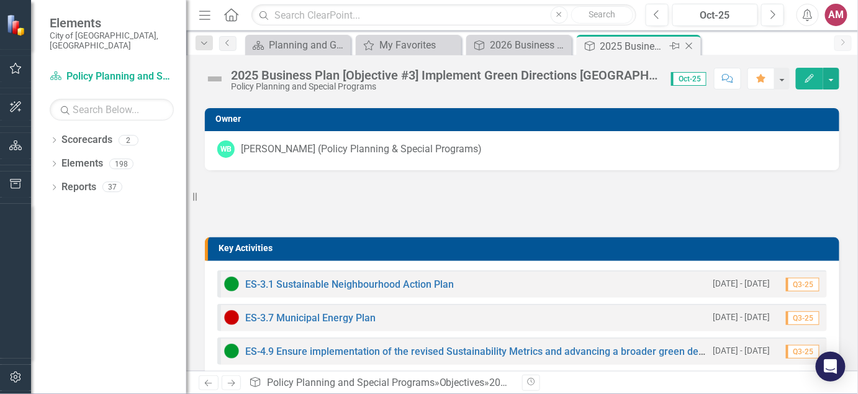
click at [692, 47] on icon "Close" at bounding box center [689, 46] width 12 height 10
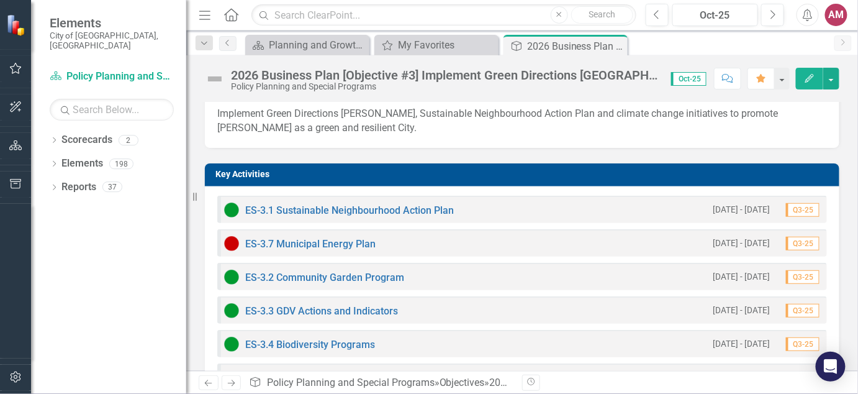
scroll to position [232, 0]
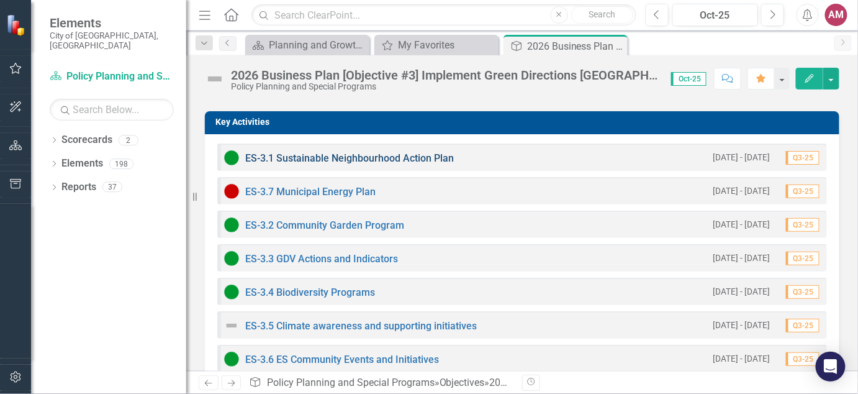
click at [435, 153] on link "ES-3.1 Sustainable Neighbourhood Action Plan" at bounding box center [349, 158] width 209 height 12
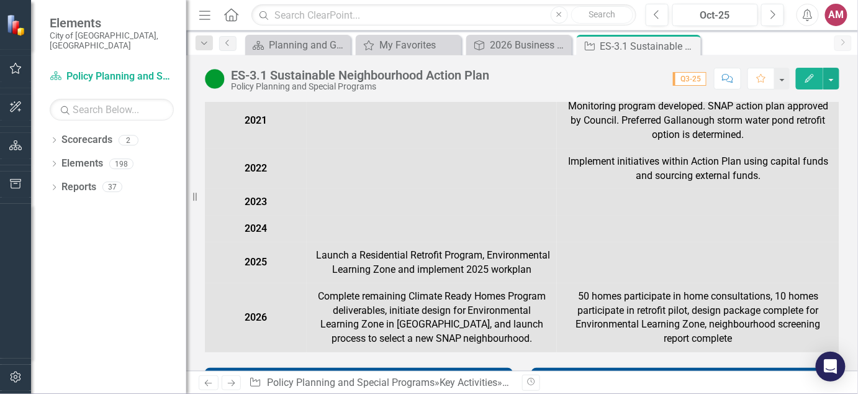
scroll to position [311, 0]
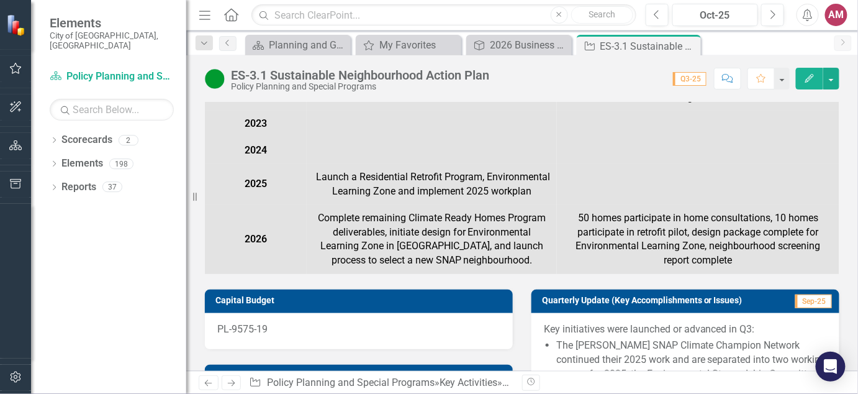
click at [494, 272] on td "Complete remaining Climate Ready Homes Program deliverables, initiate design fo…" at bounding box center [432, 239] width 250 height 69
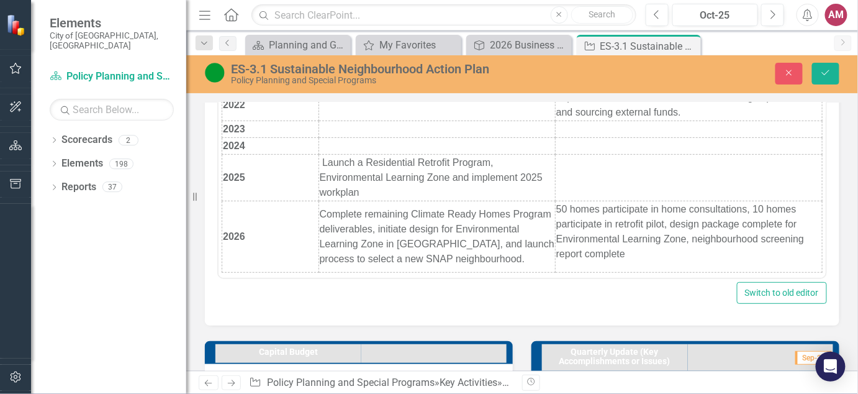
scroll to position [255, 0]
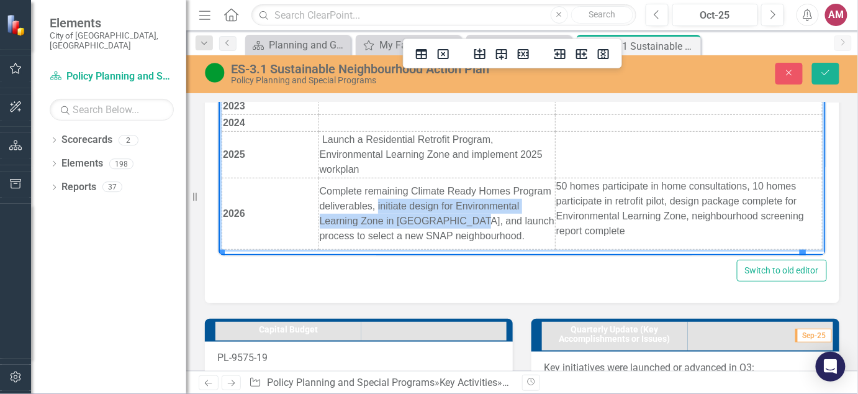
drag, startPoint x: 522, startPoint y: 215, endPoint x: 415, endPoint y: 196, distance: 108.5
click at [415, 196] on td "Complete remaining Climate Ready Homes Program deliverables, initiate design fo…" at bounding box center [436, 213] width 237 height 71
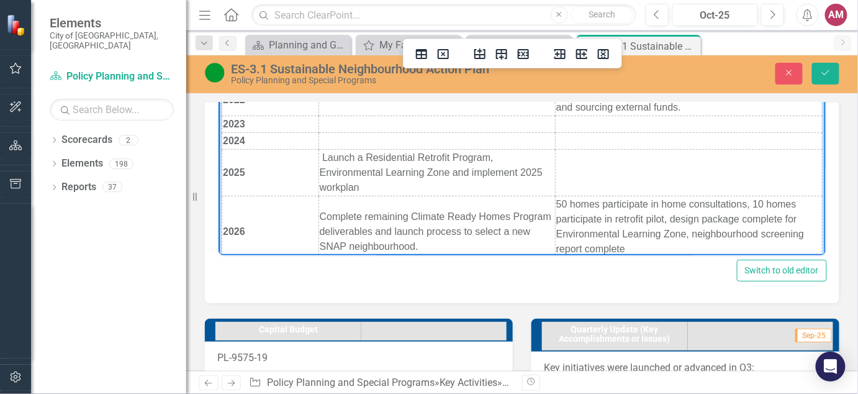
scroll to position [98, 0]
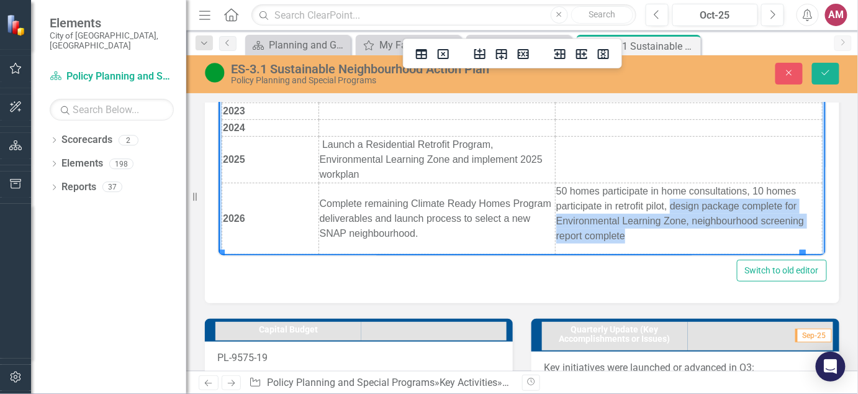
drag, startPoint x: 664, startPoint y: 230, endPoint x: 660, endPoint y: 209, distance: 21.6
click at [660, 209] on p "50 homes participate in home consultations, 10 homes participate in retrofit pi…" at bounding box center [688, 213] width 265 height 60
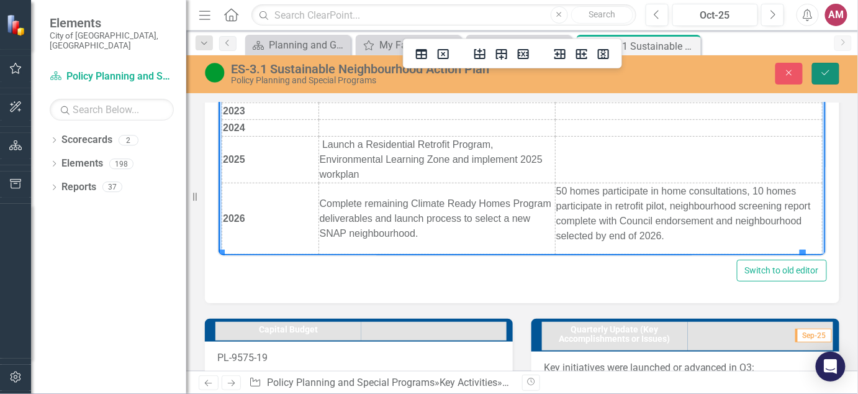
click at [833, 71] on button "Save" at bounding box center [825, 74] width 27 height 22
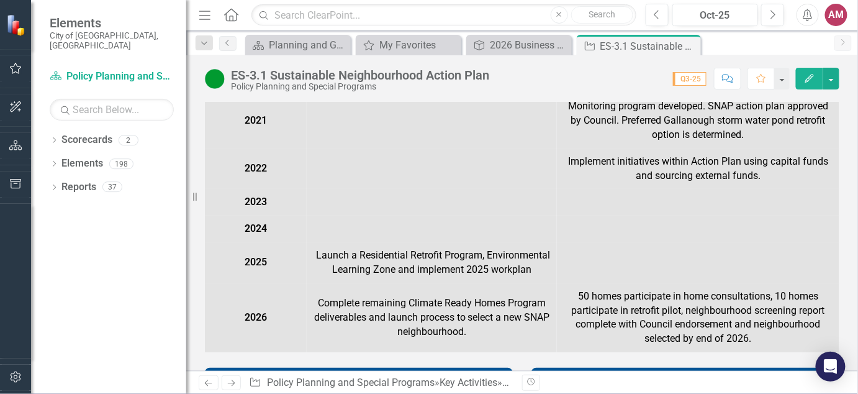
scroll to position [311, 0]
